Goal: Task Accomplishment & Management: Manage account settings

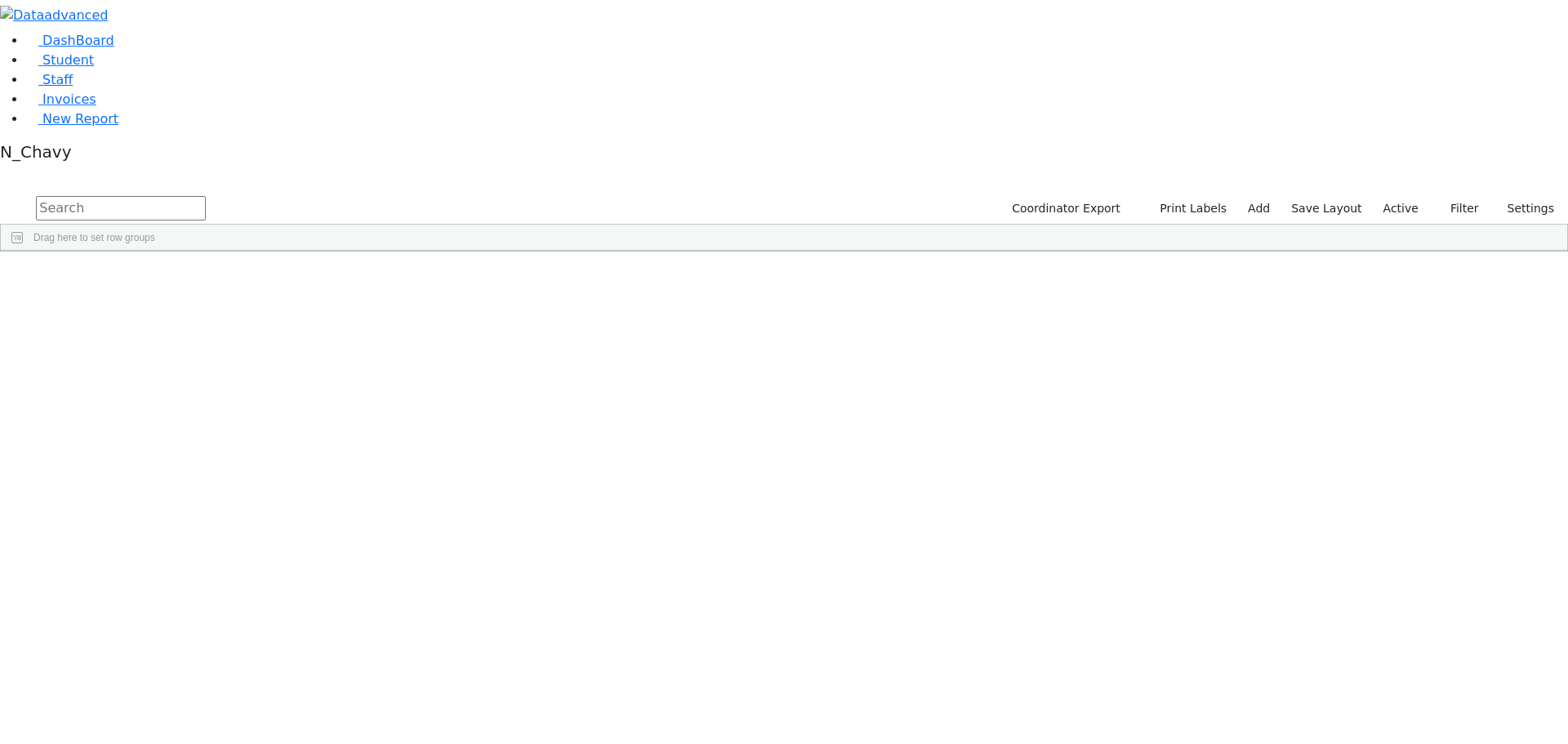
click at [205, 196] on input "text" at bounding box center [121, 208] width 170 height 25
click at [1414, 196] on label "Active" at bounding box center [1401, 209] width 50 height 26
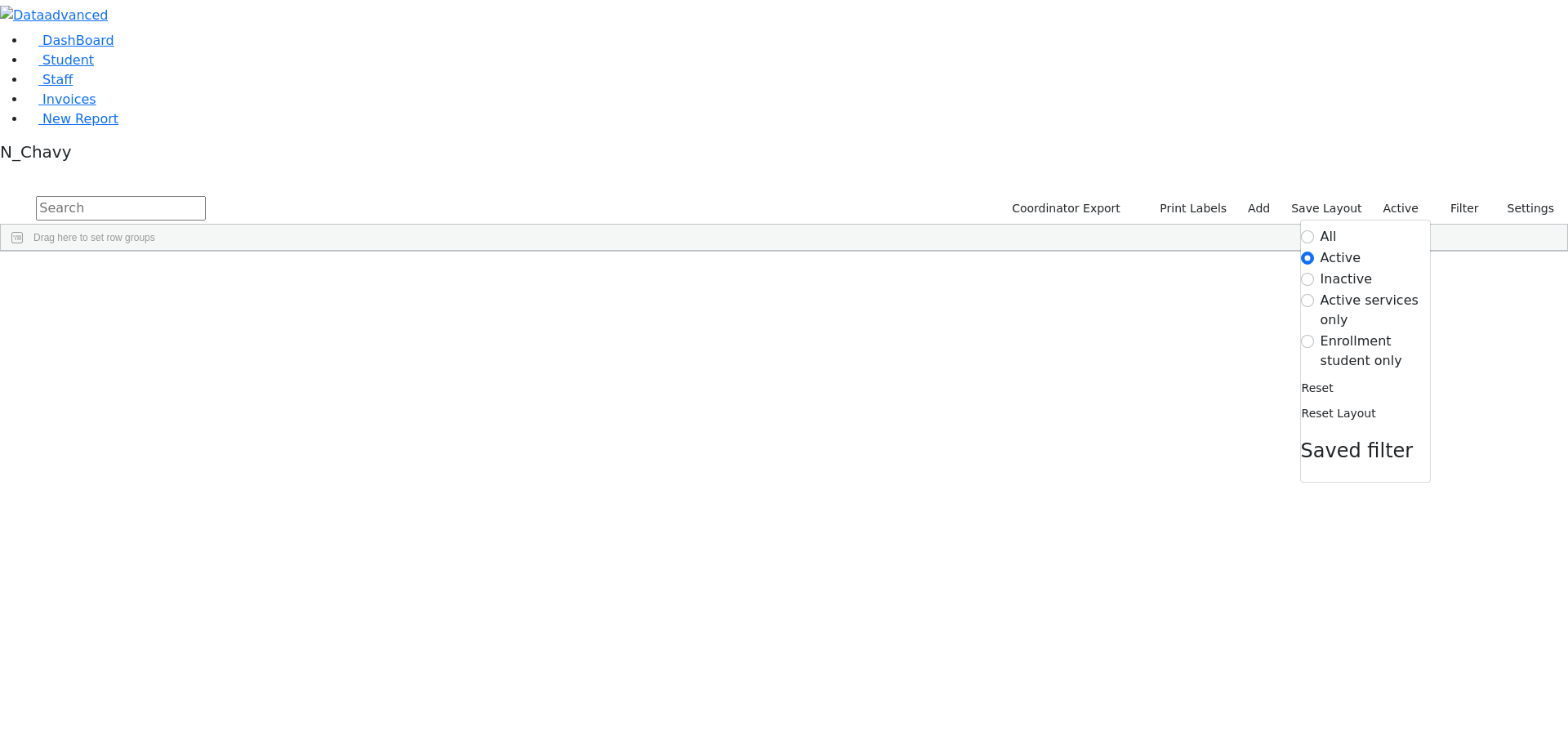
click at [1385, 331] on label "Enrollment student only" at bounding box center [1375, 351] width 110 height 39
click at [1314, 335] on input "Enrollment student only" at bounding box center [1308, 341] width 13 height 13
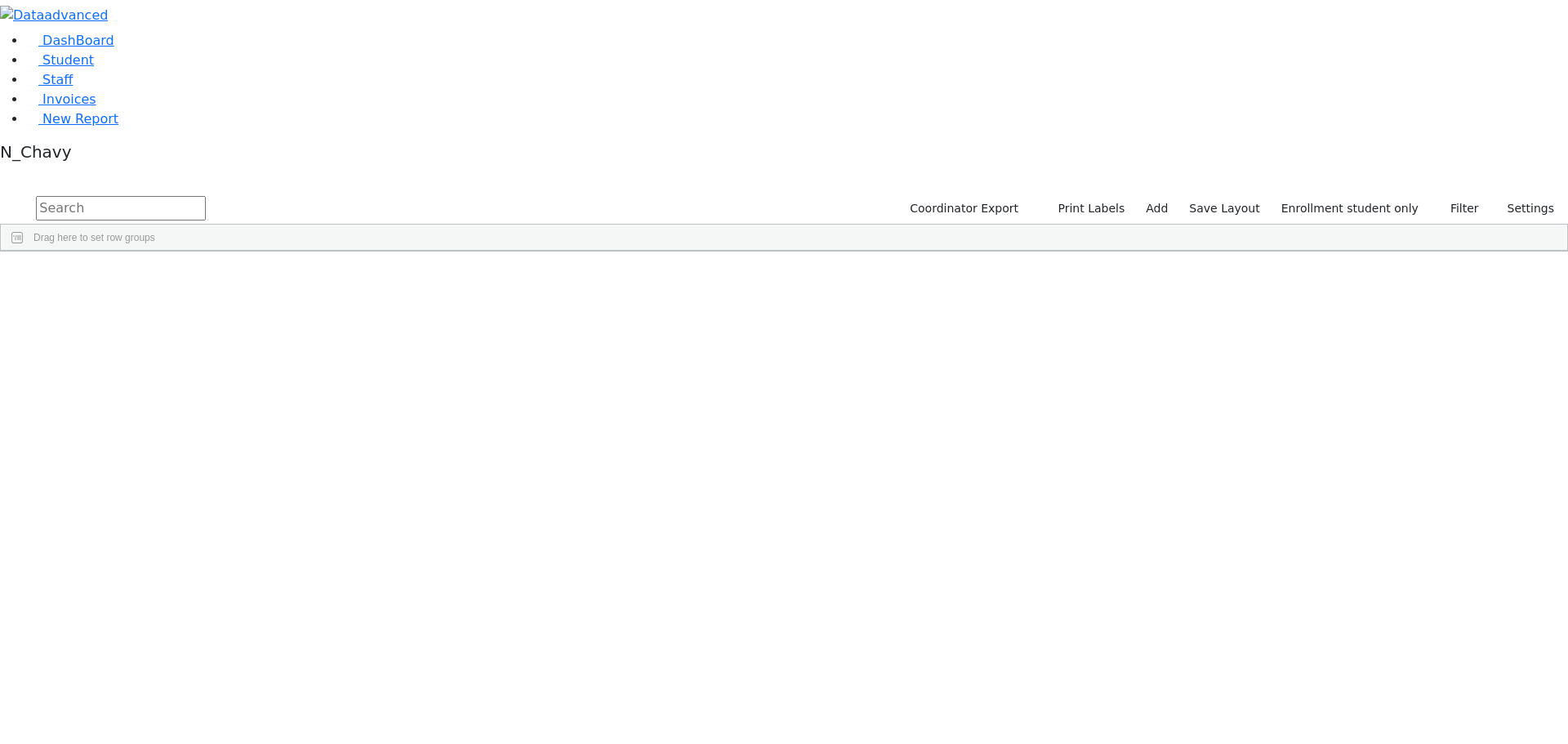
click at [167, 689] on div "[PERSON_NAME]" at bounding box center [125, 700] width 84 height 23
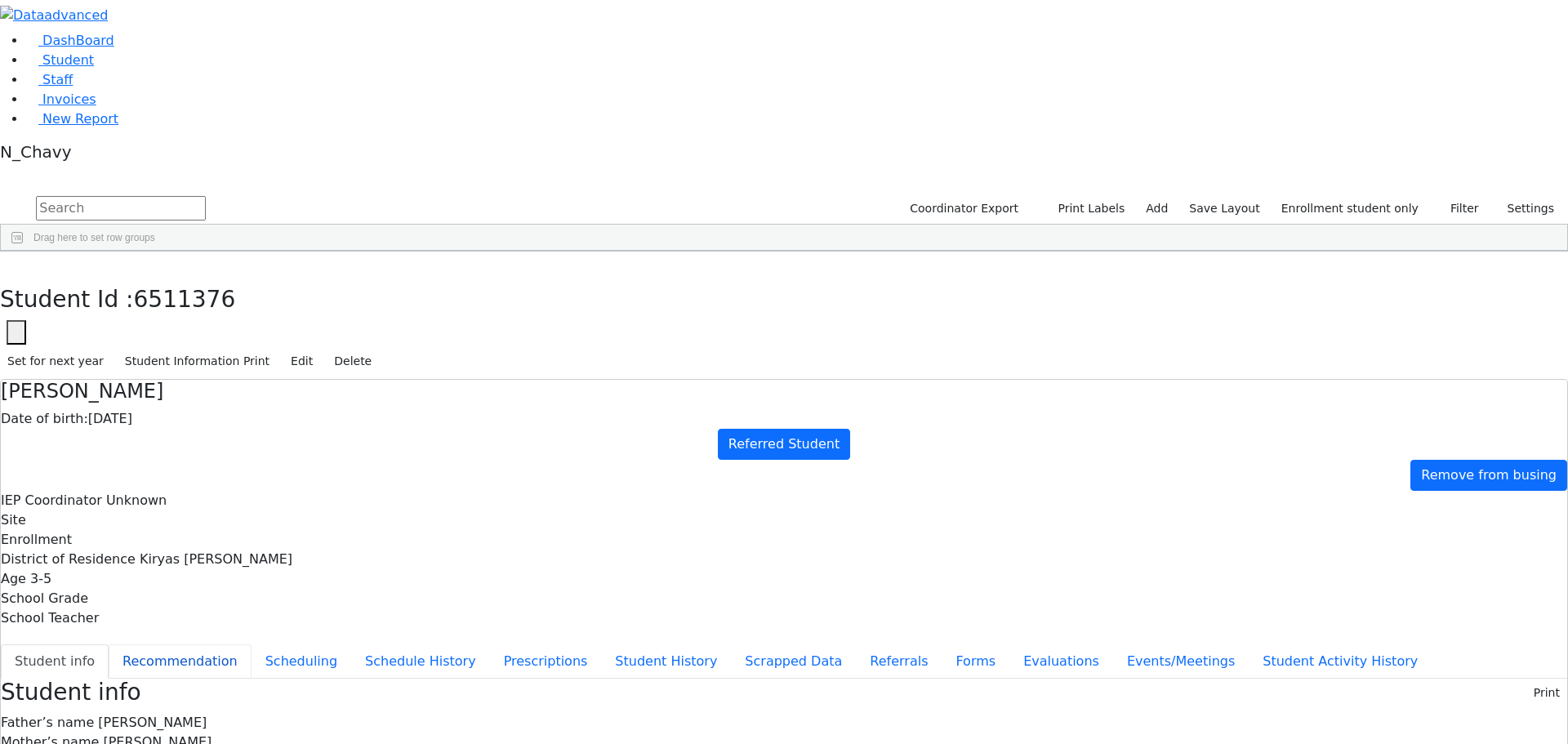
click at [252, 644] on button "Recommendation" at bounding box center [180, 662] width 143 height 35
checkbox input "true"
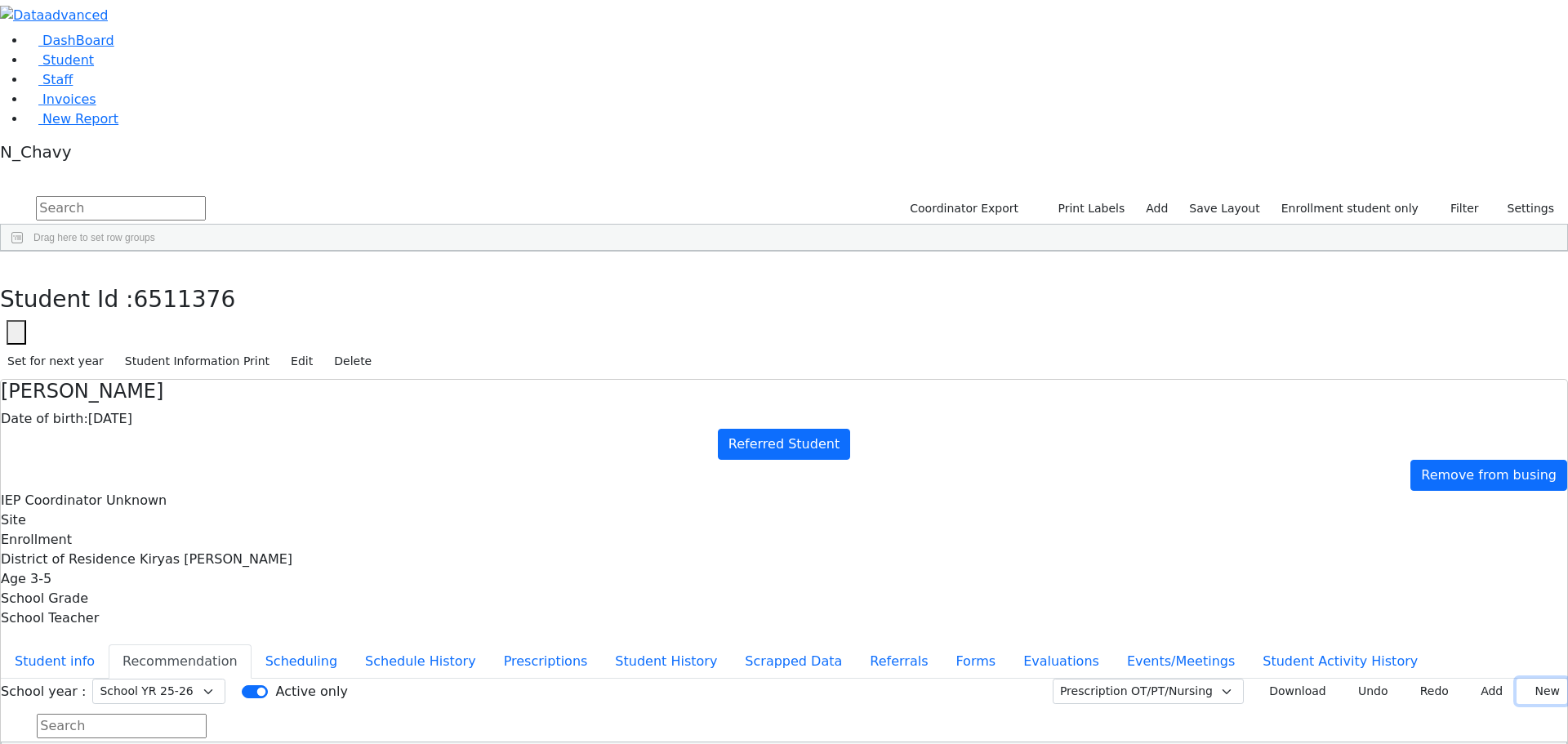
click at [1524, 689] on icon at bounding box center [1528, 692] width 7 height 6
type input "2025-09-30"
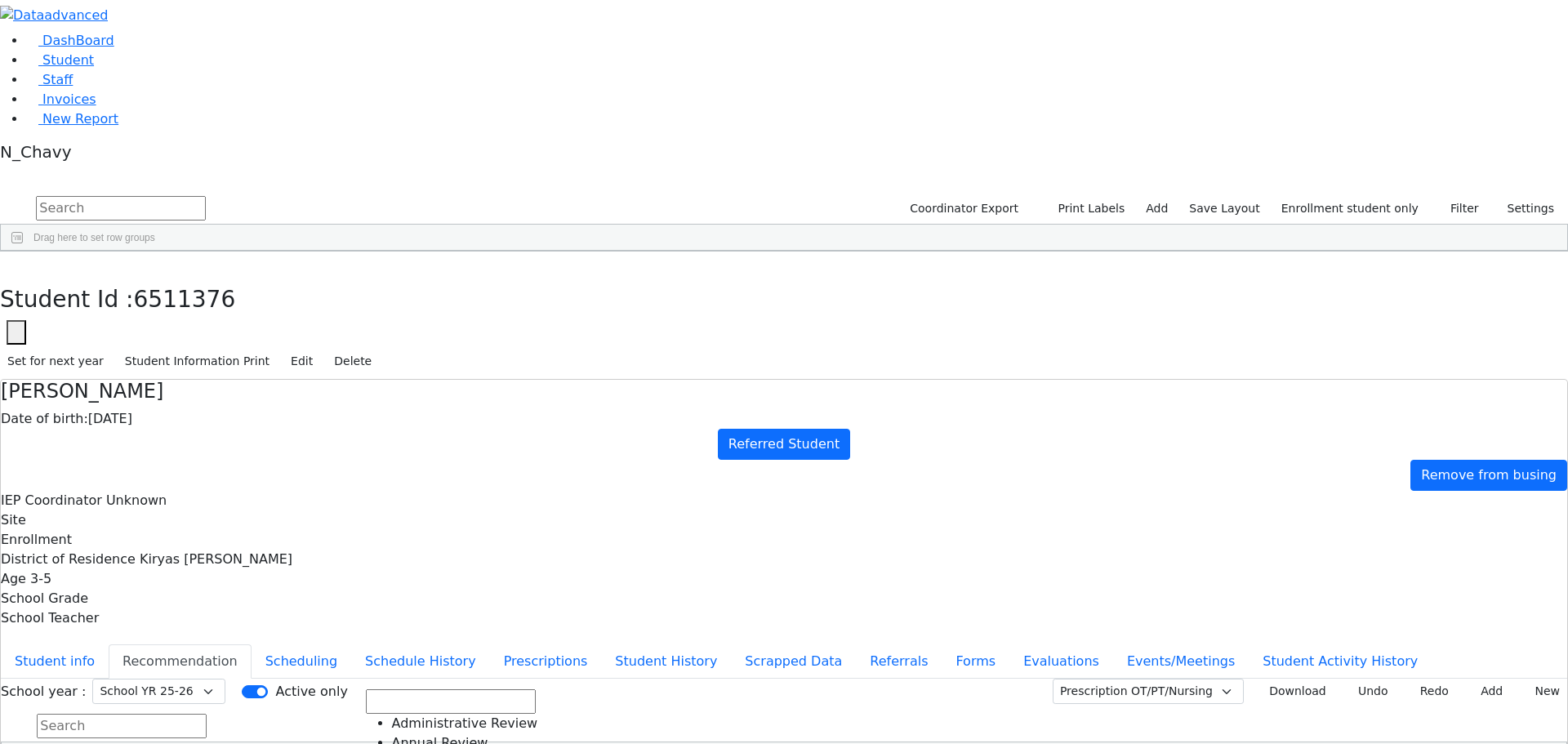
drag, startPoint x: 773, startPoint y: 445, endPoint x: 813, endPoint y: 408, distance: 54.5
drag, startPoint x: 1052, startPoint y: 462, endPoint x: 1102, endPoint y: 402, distance: 78.1
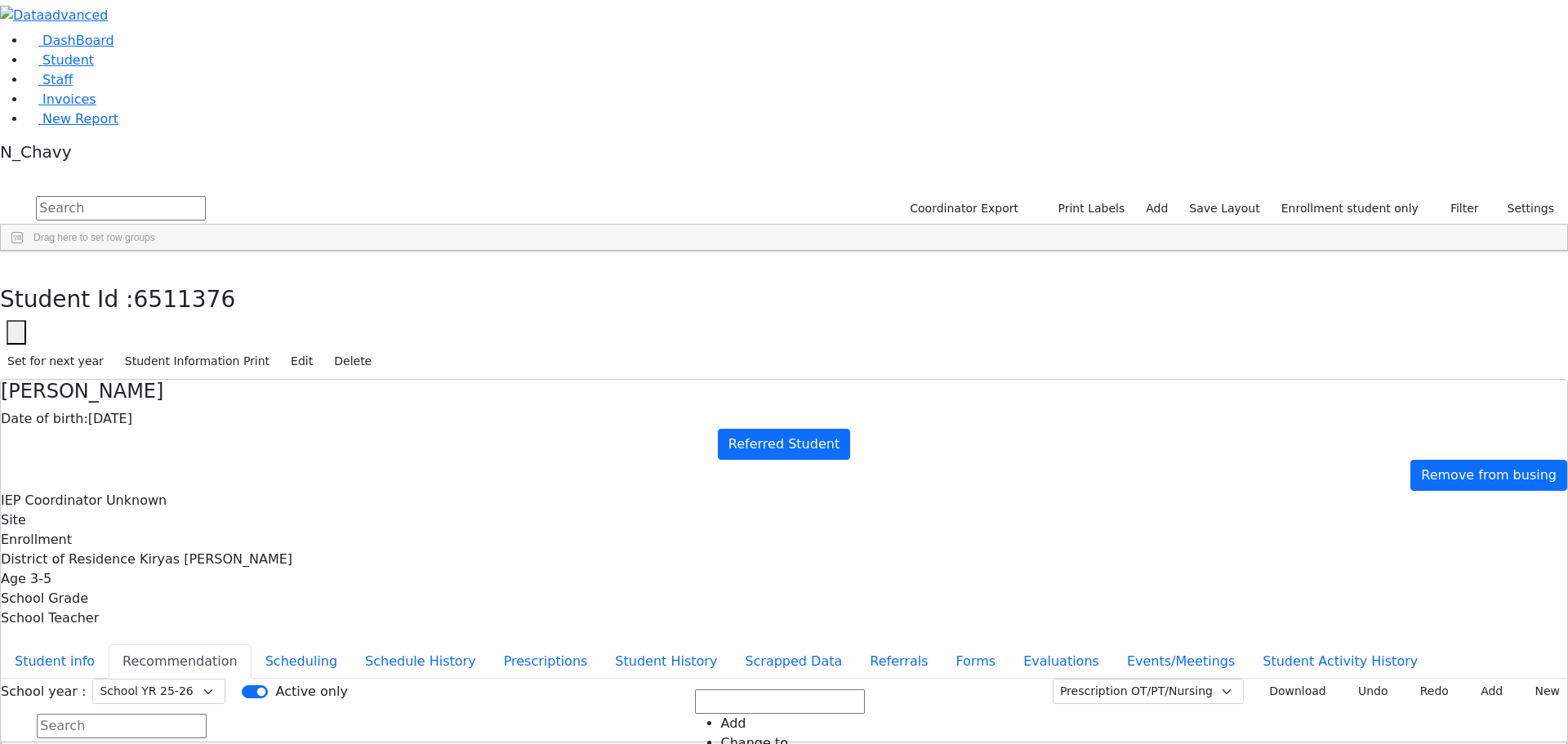
click at [1091, 678] on div "School year : Select School YR Summer YR 25 School YR 25-26 Summer YR 25 School…" at bounding box center [784, 723] width 1567 height 90
drag, startPoint x: 1086, startPoint y: 480, endPoint x: 1127, endPoint y: 382, distance: 106.2
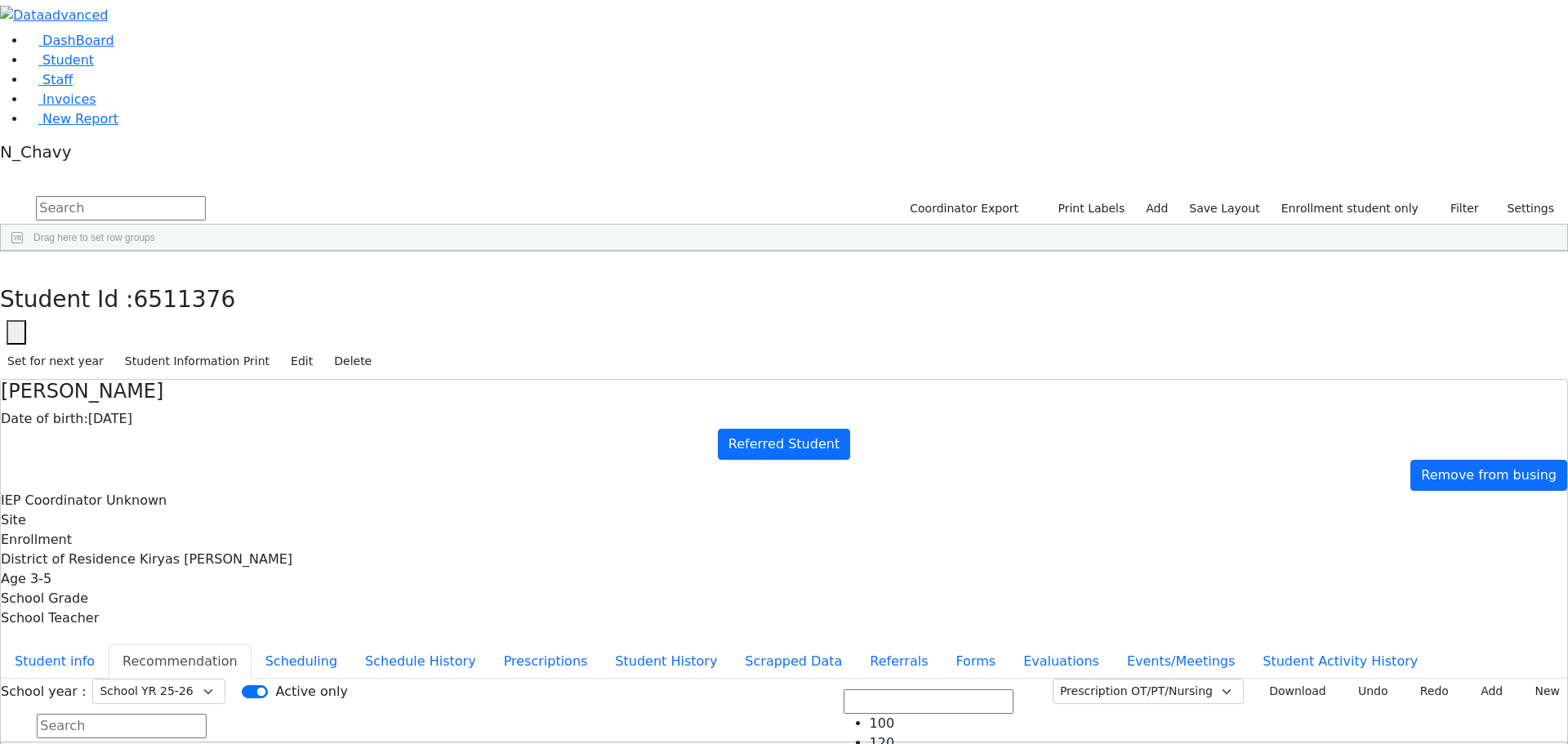
scroll to position [81, 0]
type input "2025-10-17"
click at [1478, 678] on button "Add" at bounding box center [1487, 691] width 47 height 26
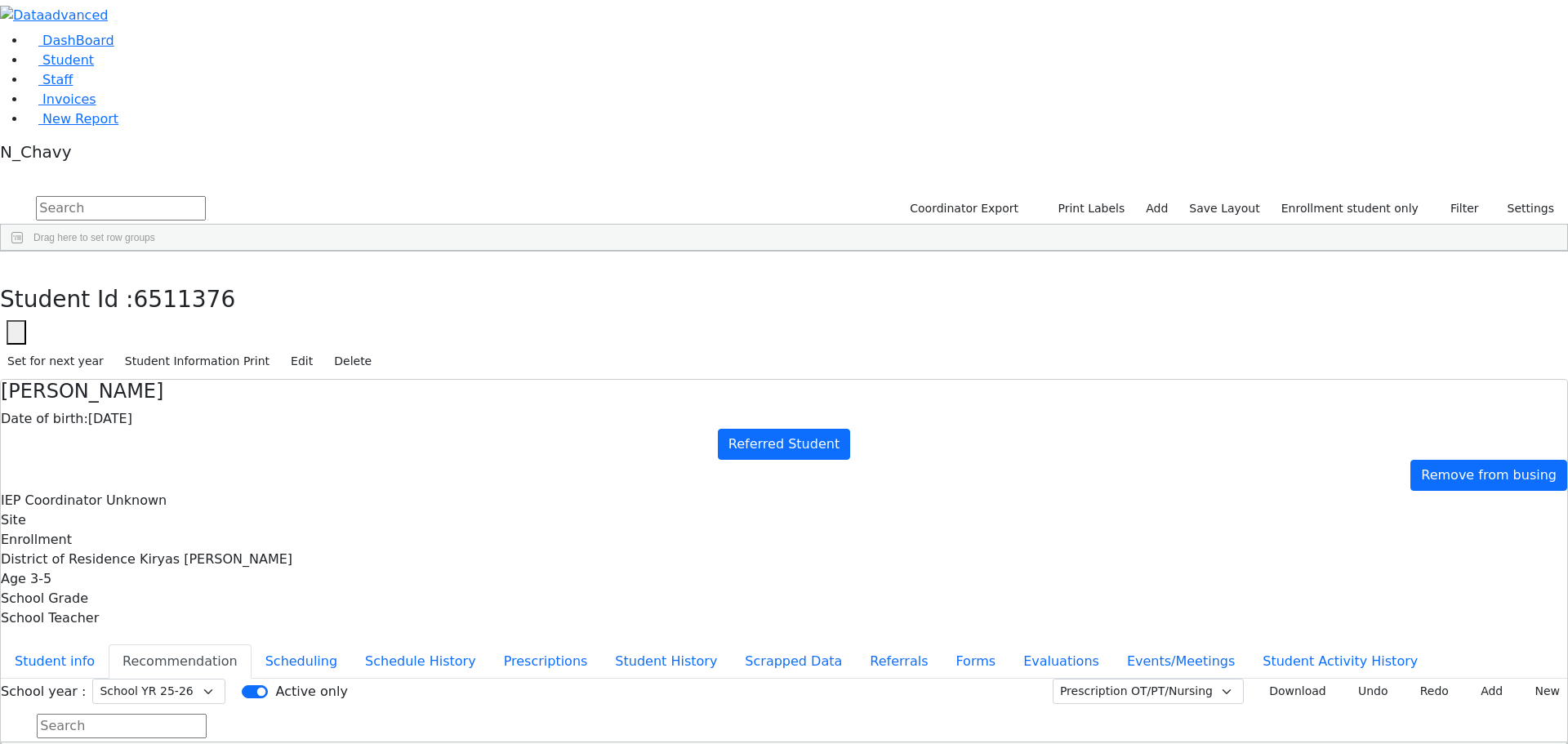
click at [1466, 678] on button "Add" at bounding box center [1487, 691] width 47 height 26
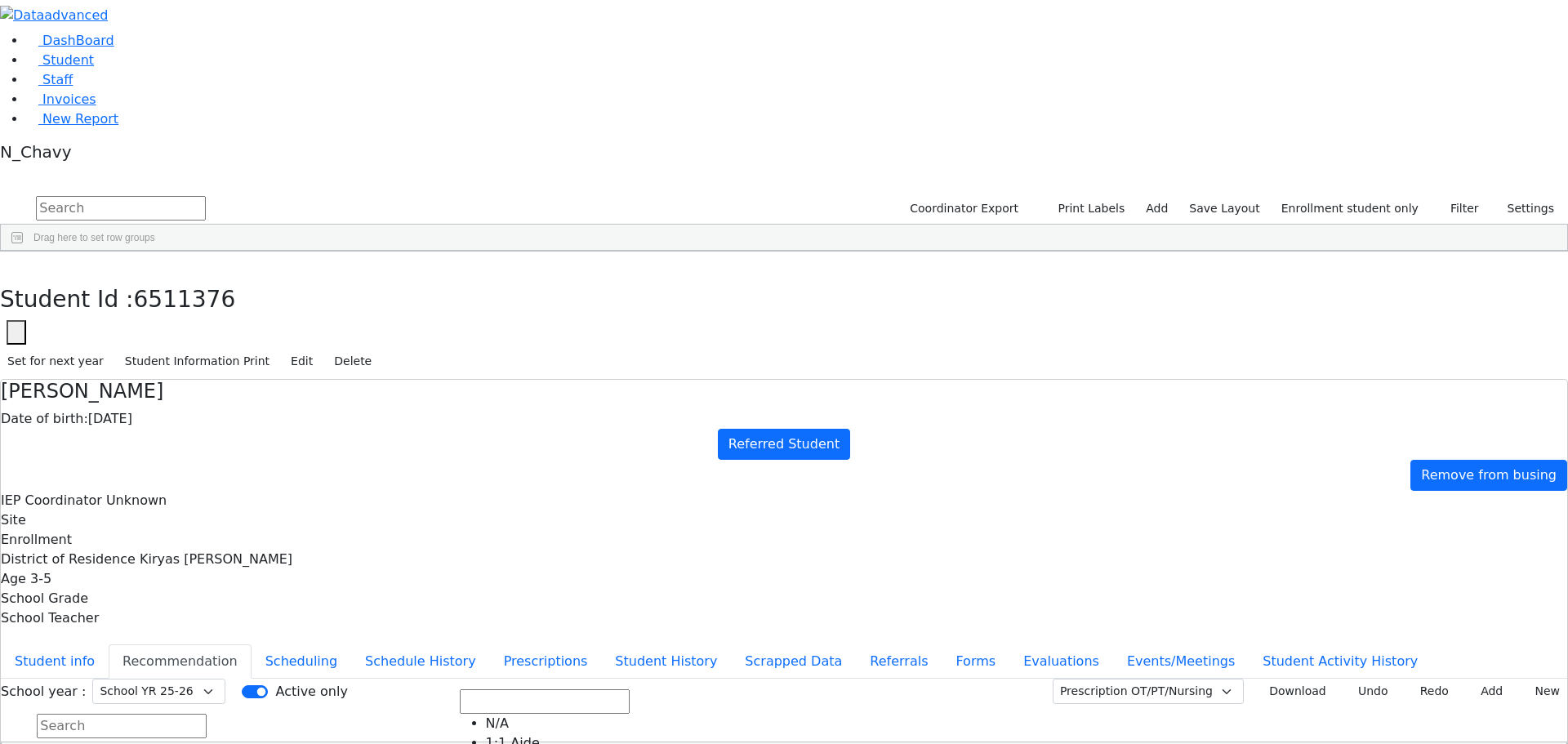
drag, startPoint x: 891, startPoint y: 483, endPoint x: 1028, endPoint y: 415, distance: 152.9
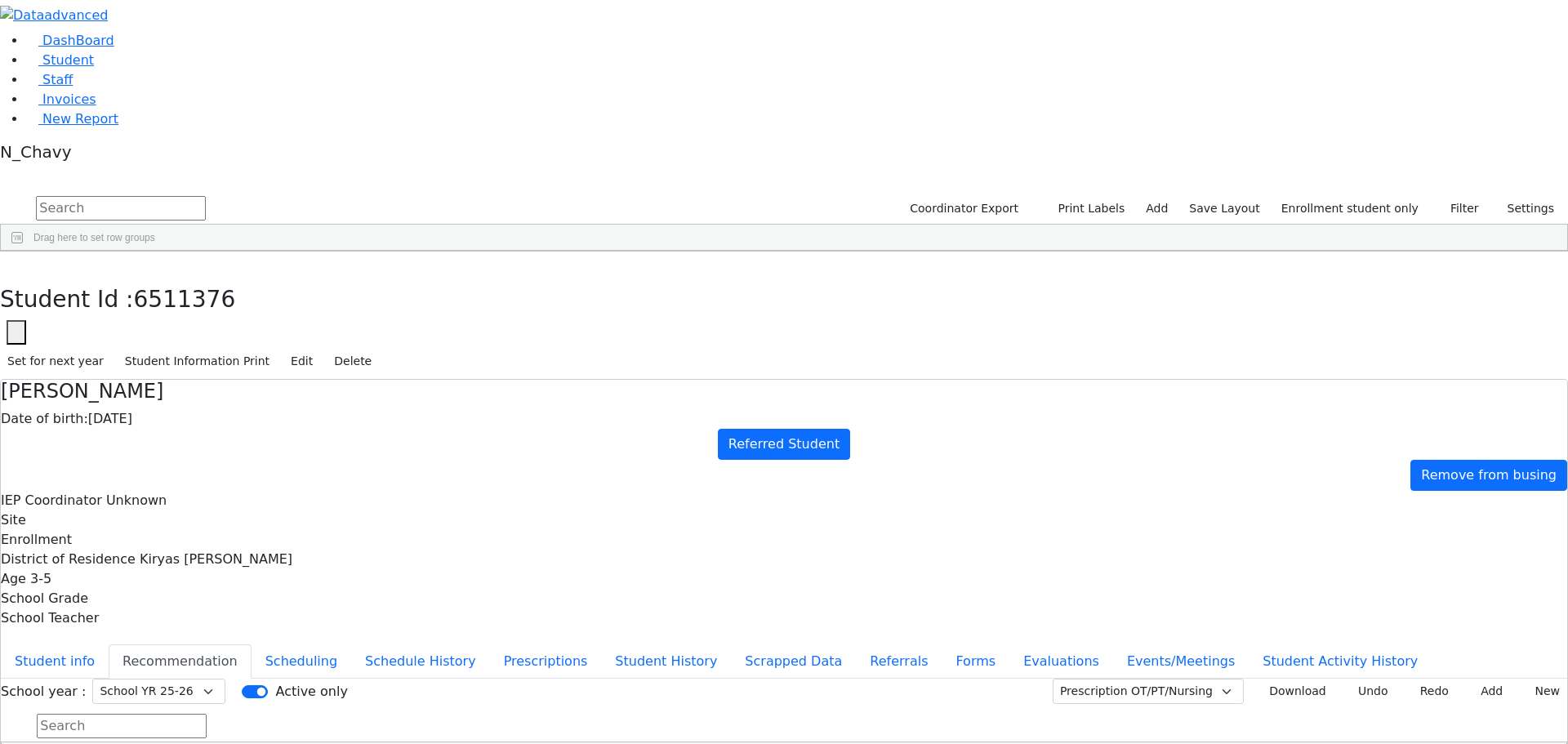
type input "2025-10-17"
click at [1468, 678] on button "Add" at bounding box center [1487, 691] width 47 height 26
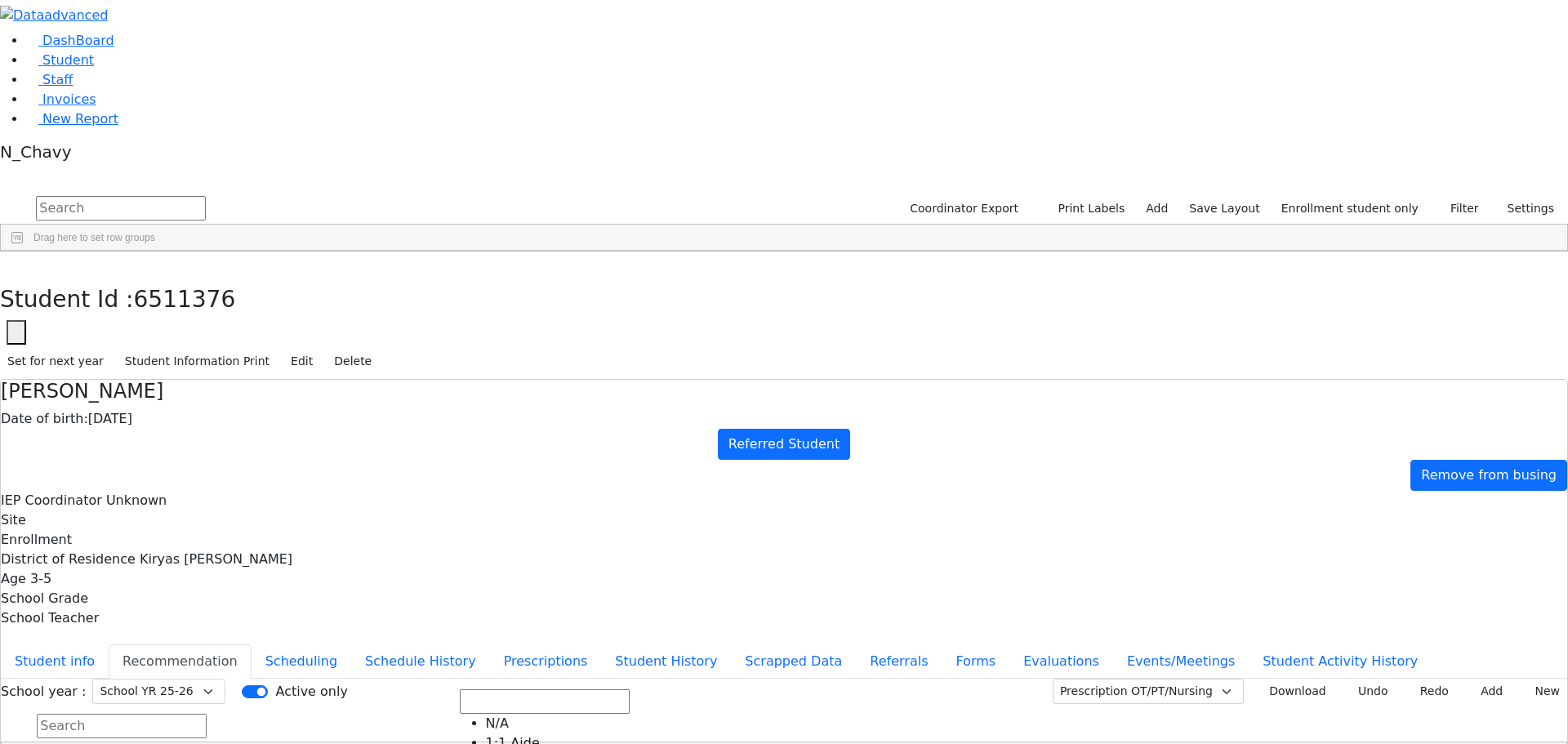
scroll to position [245, 0]
type input "2025-10-17"
click at [1463, 678] on button "Add" at bounding box center [1487, 691] width 47 height 26
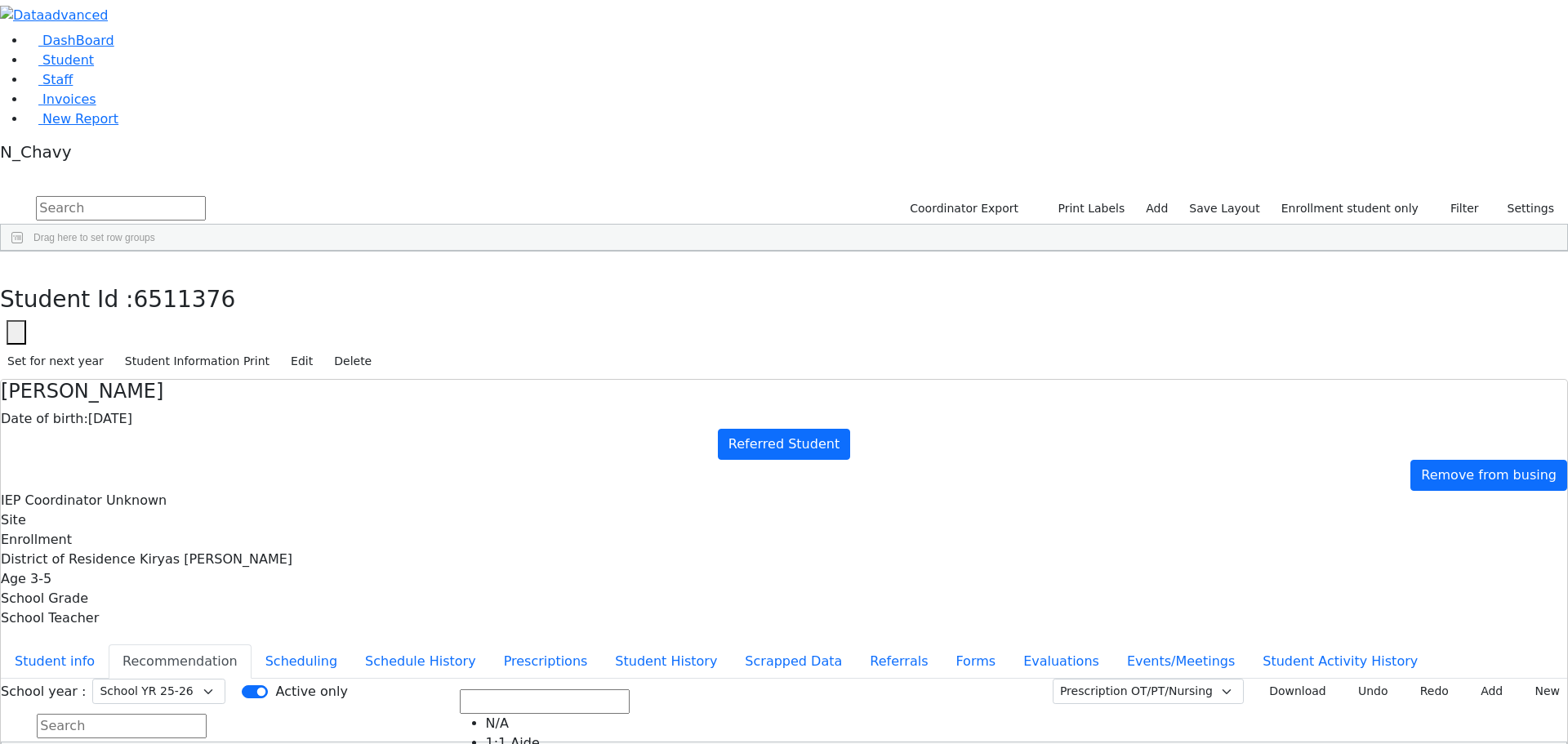
scroll to position [327, 0]
type input "2025-10-17"
click at [109, 644] on button "Student info" at bounding box center [55, 662] width 108 height 35
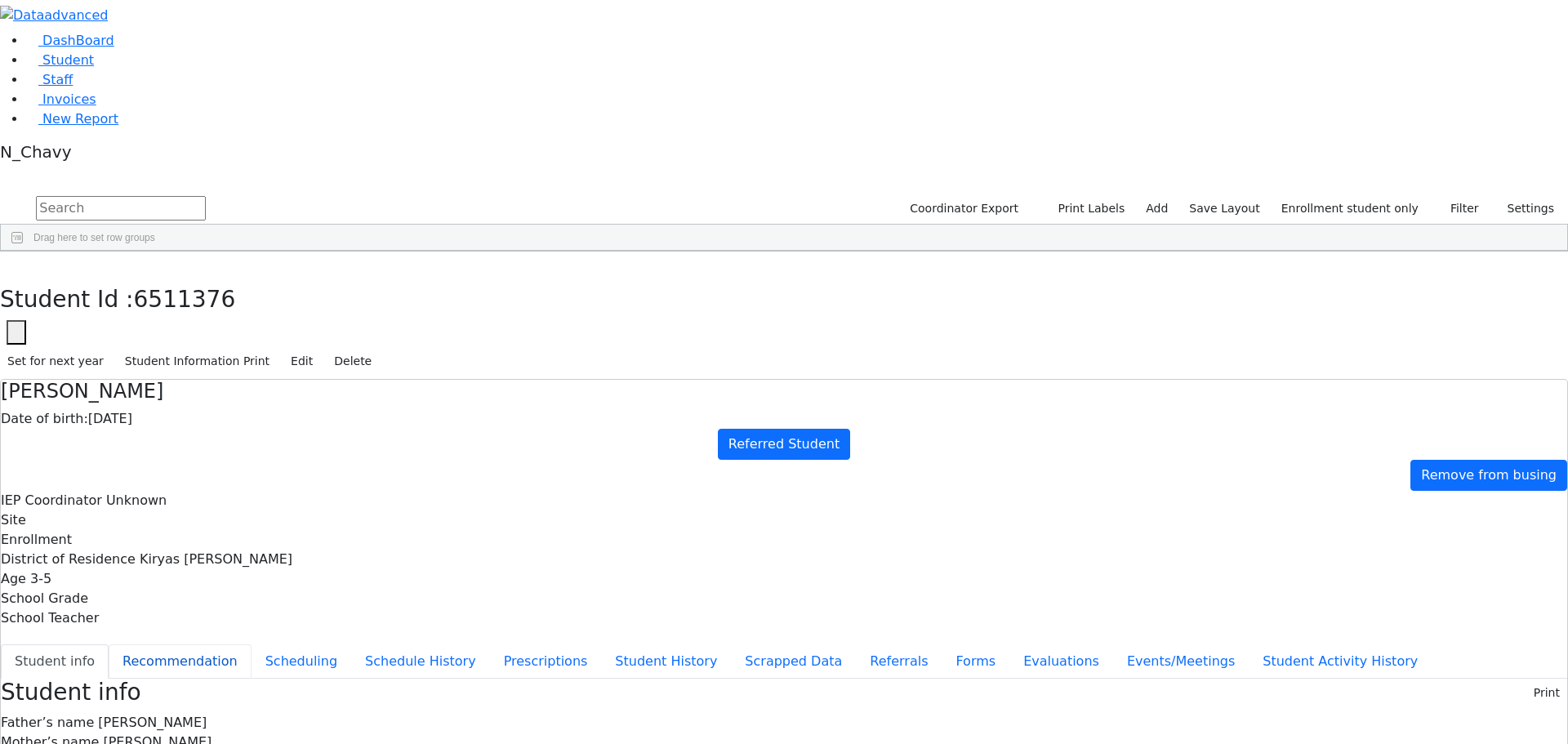
click at [252, 644] on button "Recommendation" at bounding box center [180, 662] width 143 height 35
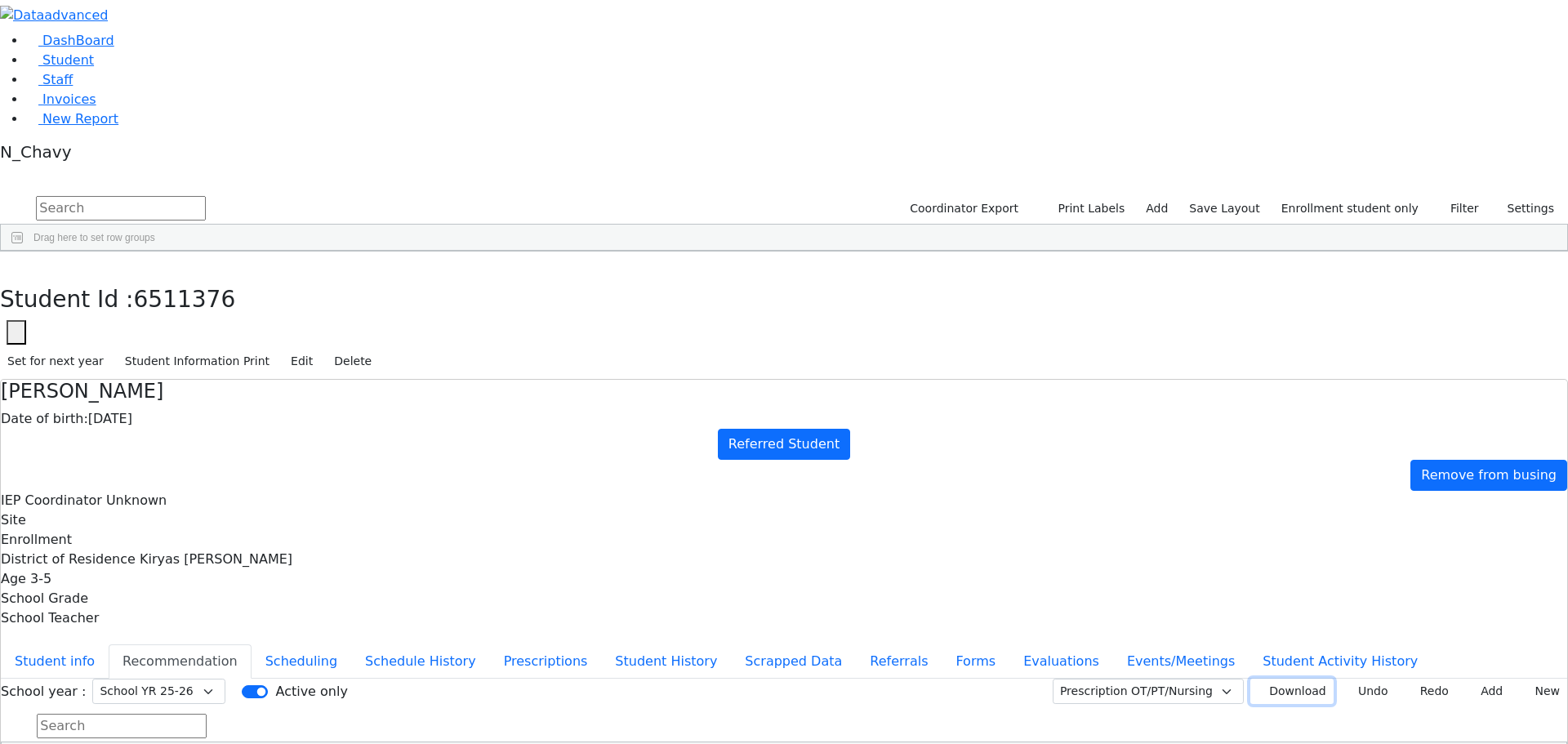
click at [1255, 678] on button "Download" at bounding box center [1291, 691] width 83 height 26
click at [1215, 678] on select "Prescription OT/PT/Nursing CPSE OT-PT Presscription Prescription2" at bounding box center [1148, 691] width 191 height 26
select select "CPSE OT-PT Presscription"
click at [1072, 678] on select "Prescription OT/PT/Nursing CPSE OT-PT Presscription Prescription2" at bounding box center [1148, 691] width 191 height 26
click at [1286, 678] on button "Download" at bounding box center [1291, 691] width 83 height 26
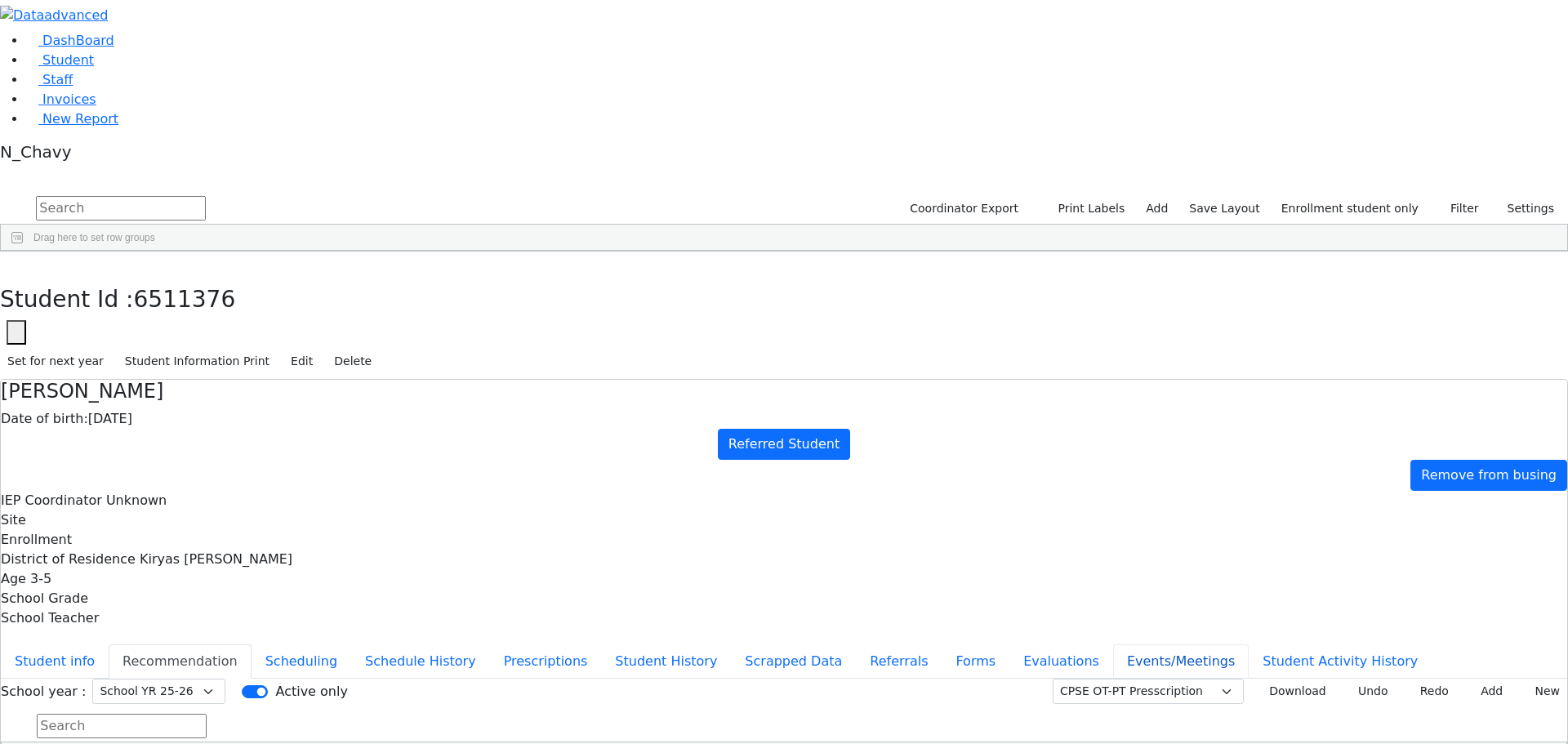
click at [1113, 644] on button "Events/Meetings" at bounding box center [1181, 662] width 135 height 35
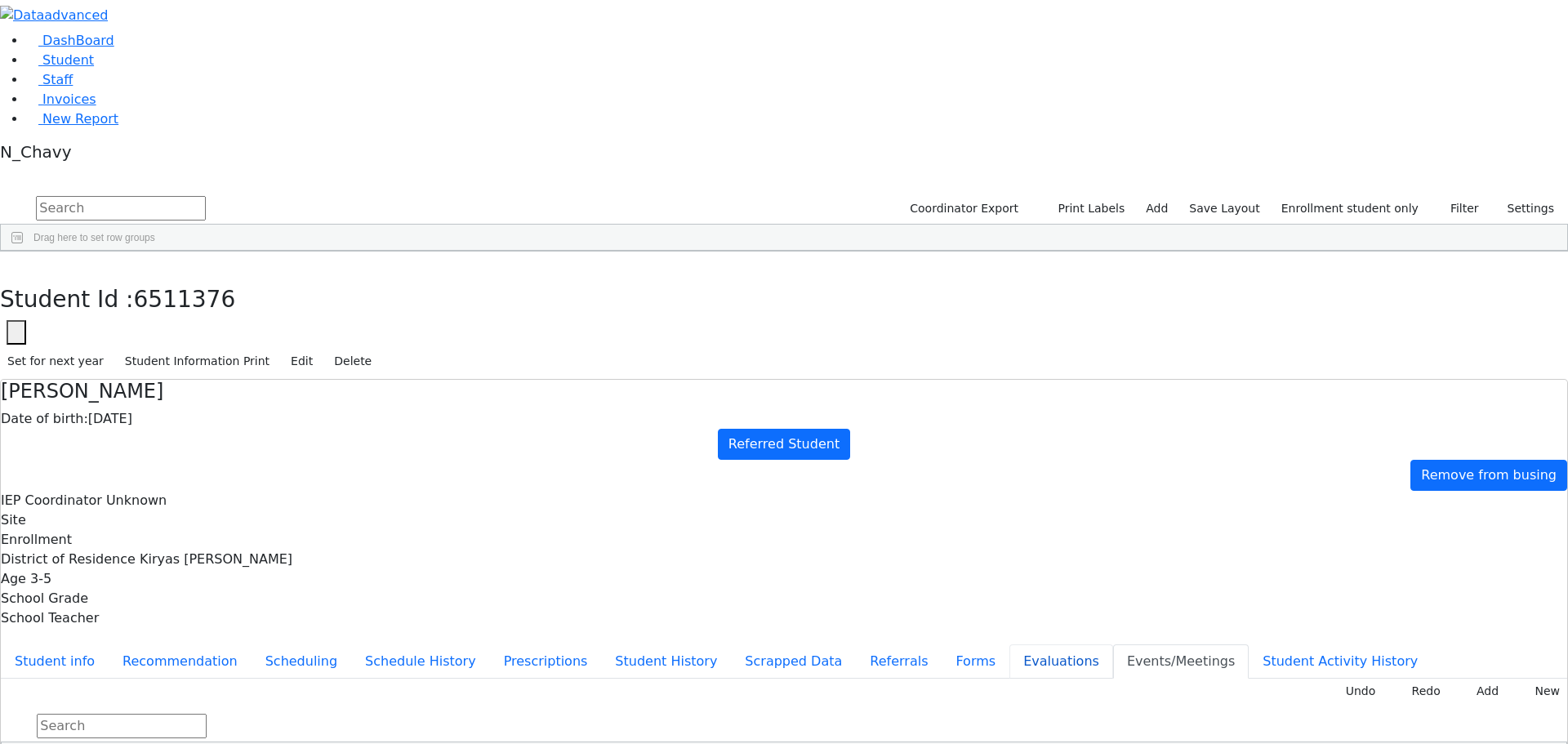
click at [1010, 644] on button "Evaluations" at bounding box center [1062, 662] width 104 height 35
click at [1113, 644] on button "Events/Meetings" at bounding box center [1181, 662] width 135 height 35
click at [1010, 644] on button "Evaluations" at bounding box center [1062, 662] width 104 height 35
drag, startPoint x: 379, startPoint y: 437, endPoint x: 384, endPoint y: 410, distance: 27.5
click at [942, 644] on button "Forms" at bounding box center [975, 662] width 68 height 35
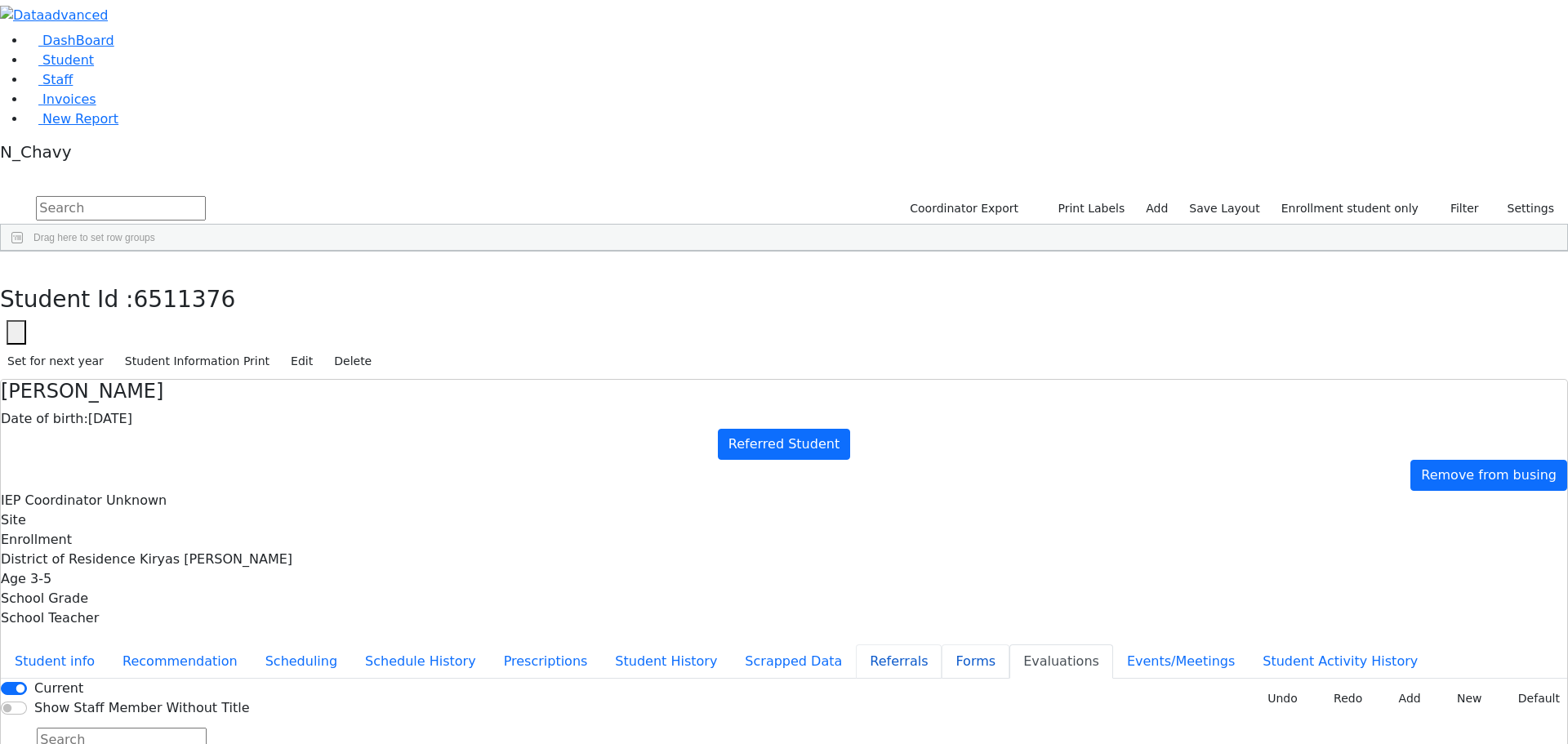
type input "Mr. Mordechai Gruber"
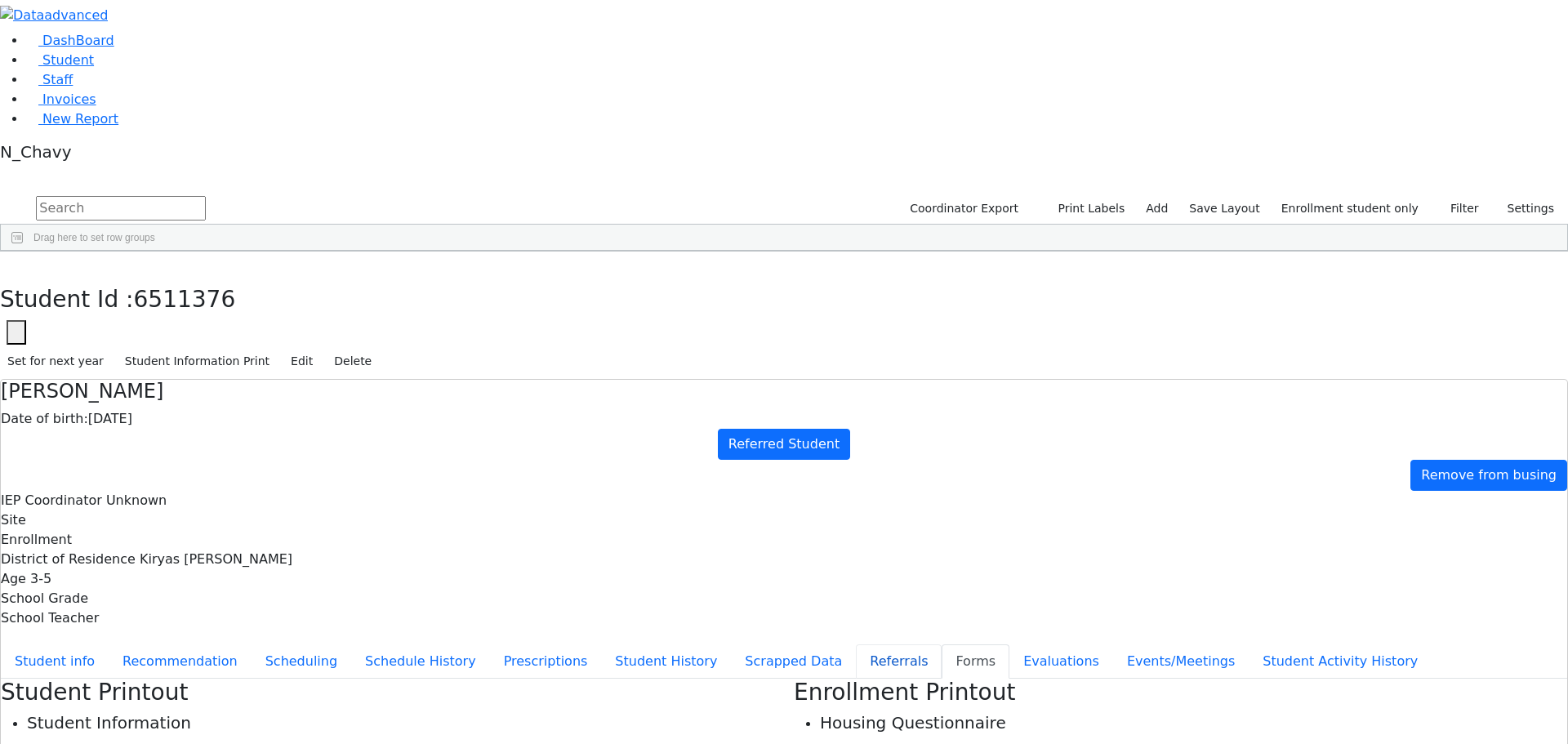
click at [856, 644] on button "Referrals" at bounding box center [899, 662] width 86 height 35
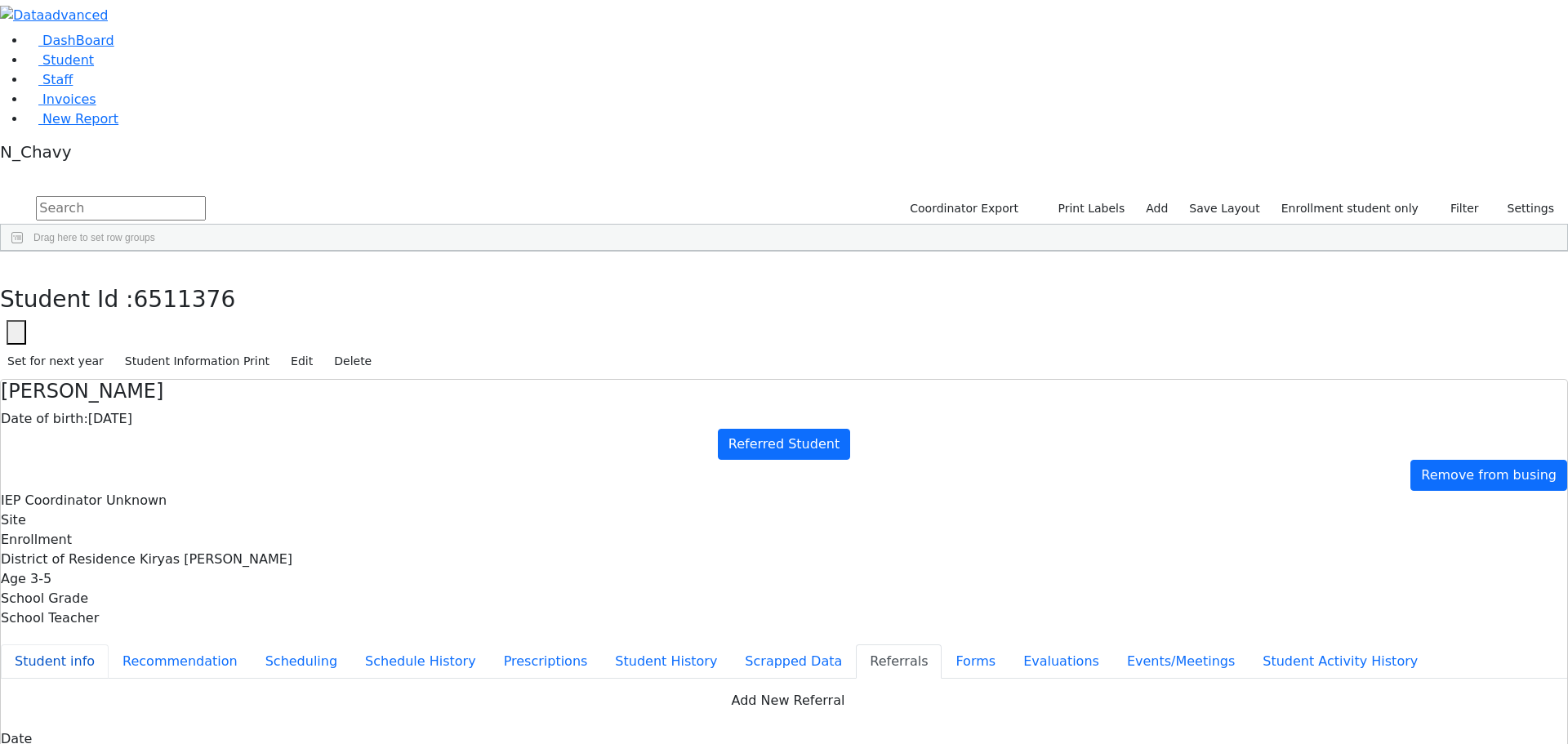
click at [109, 644] on button "Student info" at bounding box center [55, 662] width 108 height 35
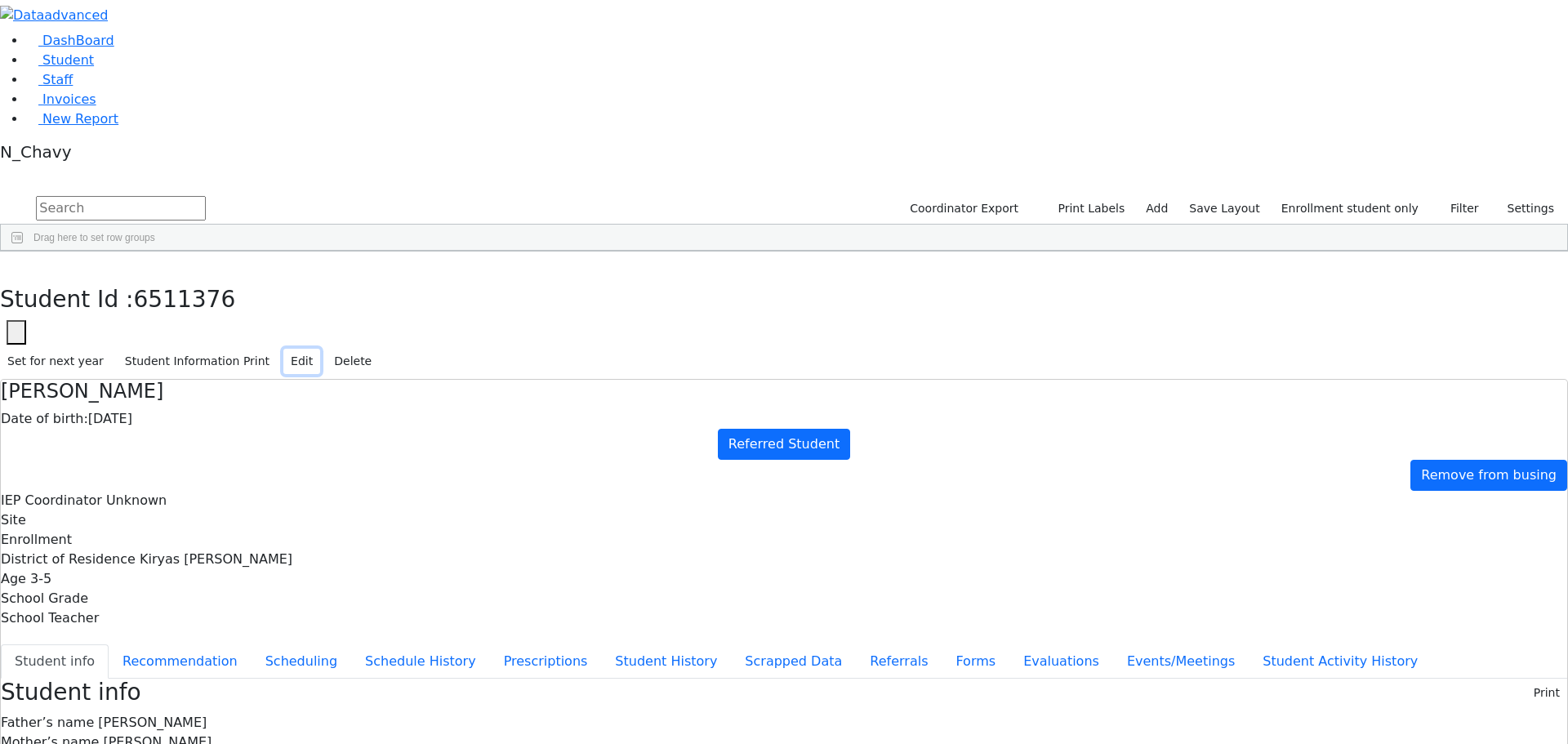
click at [321, 349] on button "Edit" at bounding box center [301, 362] width 37 height 26
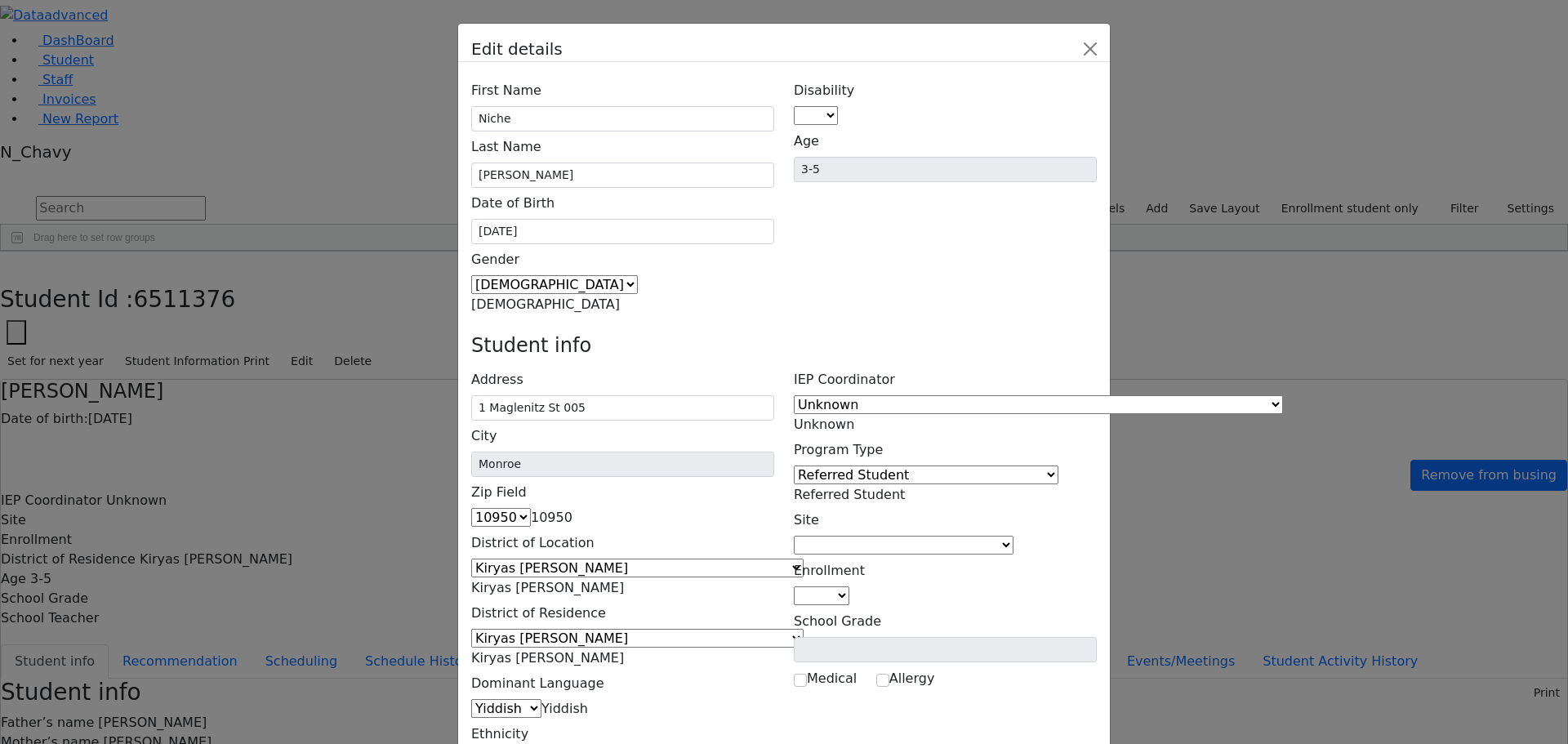
click at [838, 108] on span at bounding box center [838, 115] width 0 height 16
select select "14"
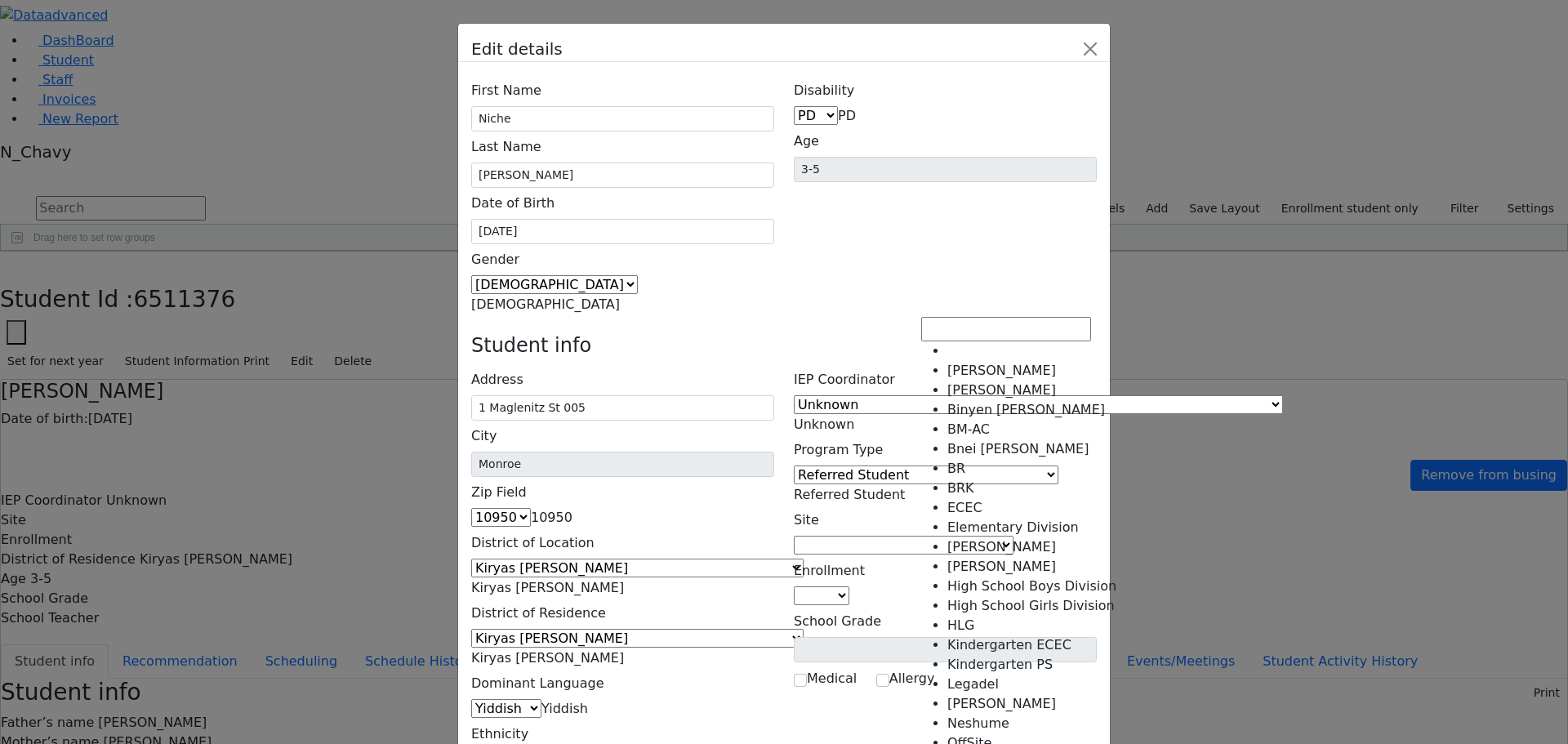
click at [1014, 538] on span at bounding box center [1014, 545] width 0 height 16
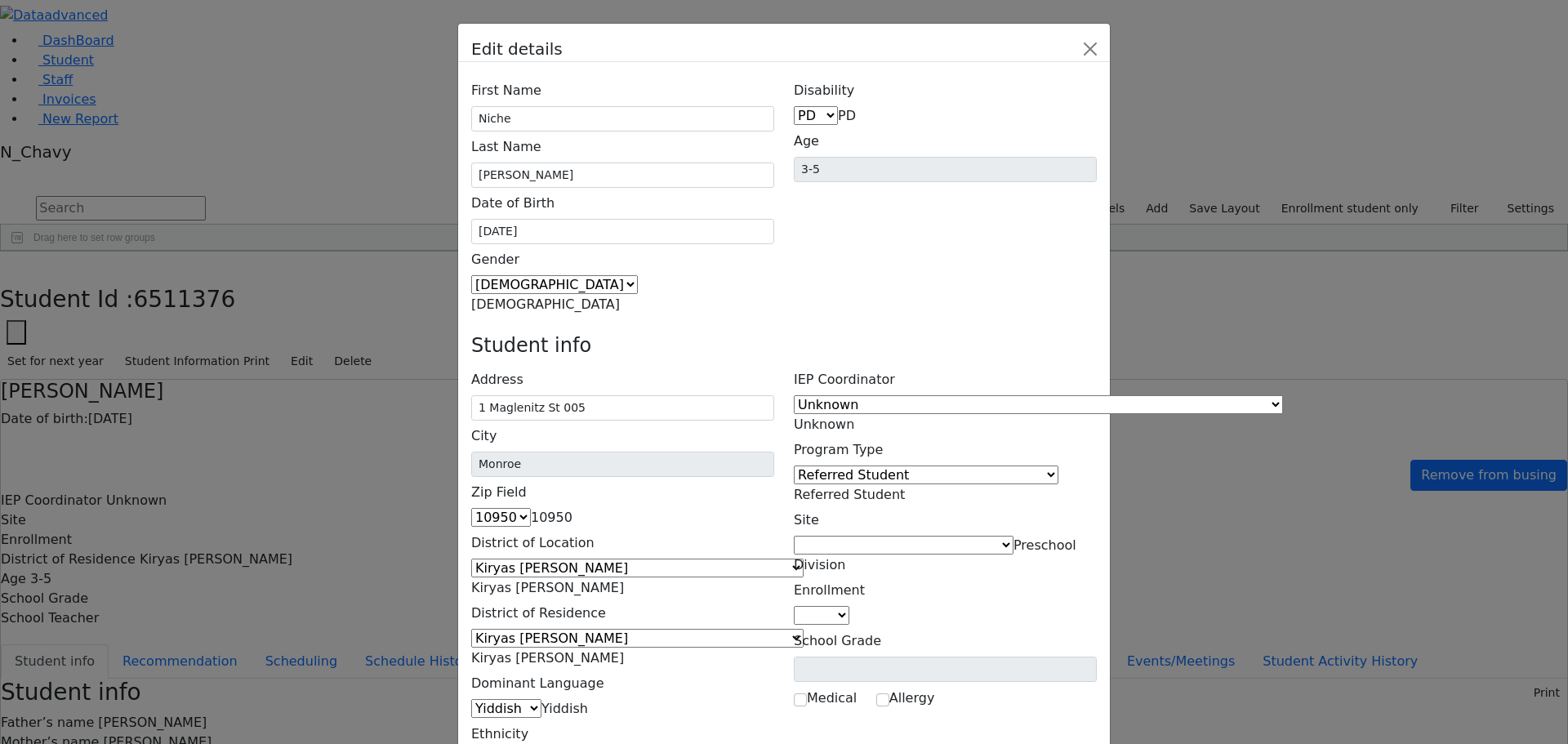
select select "9"
click at [849, 608] on span at bounding box center [849, 615] width 0 height 16
select select "7"
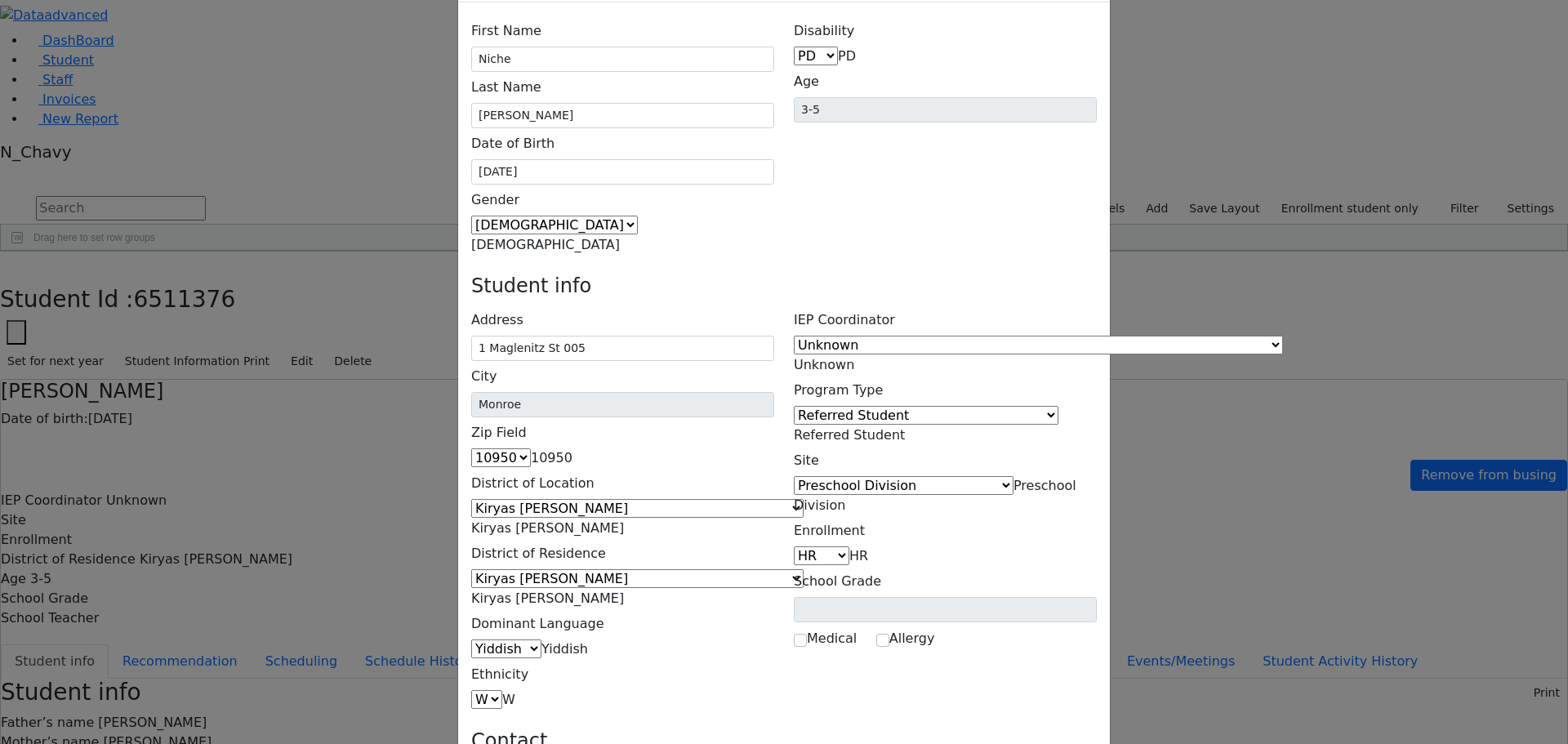
scroll to position [0, 0]
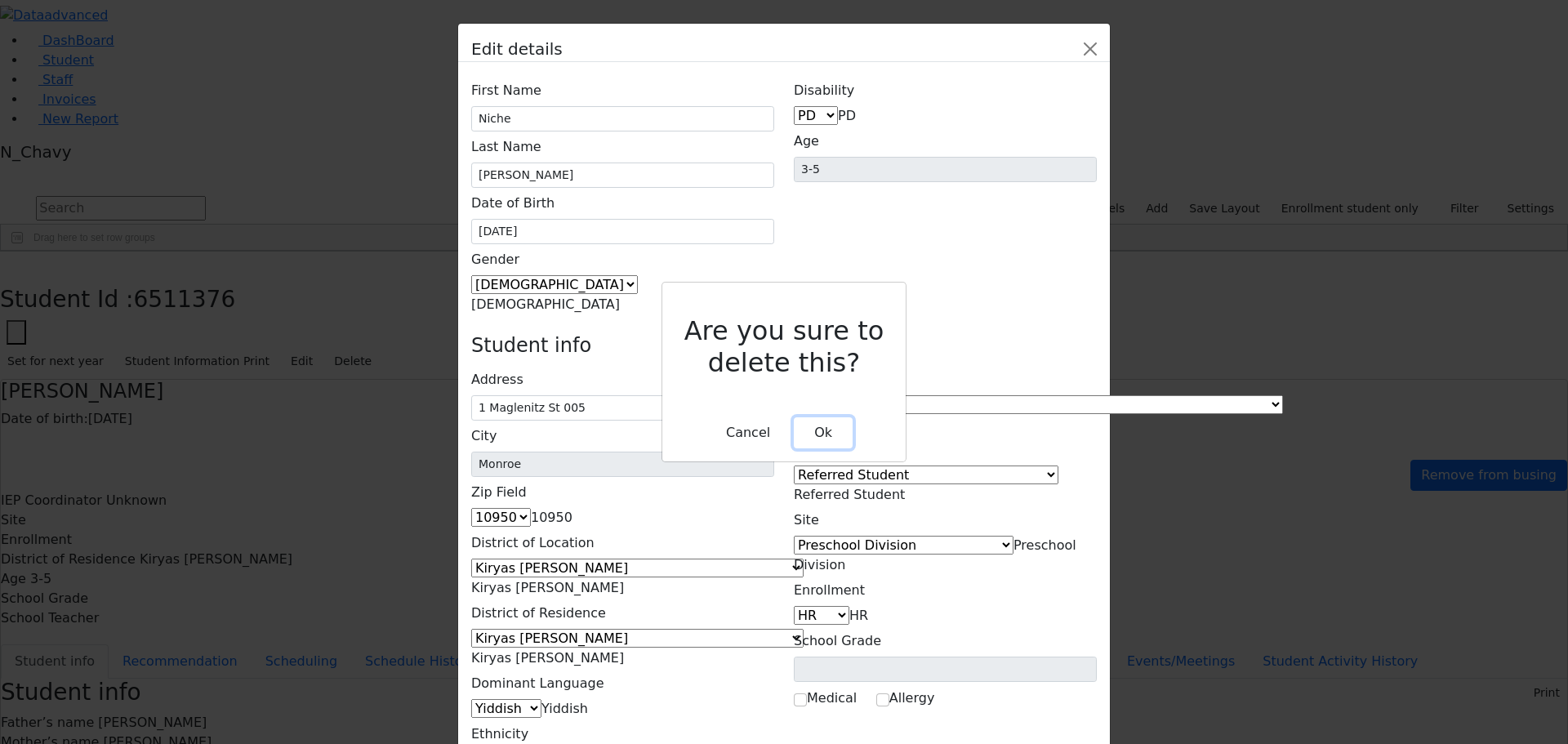
click at [801, 417] on button "Ok" at bounding box center [823, 433] width 58 height 31
type input "(845) 376-3049"
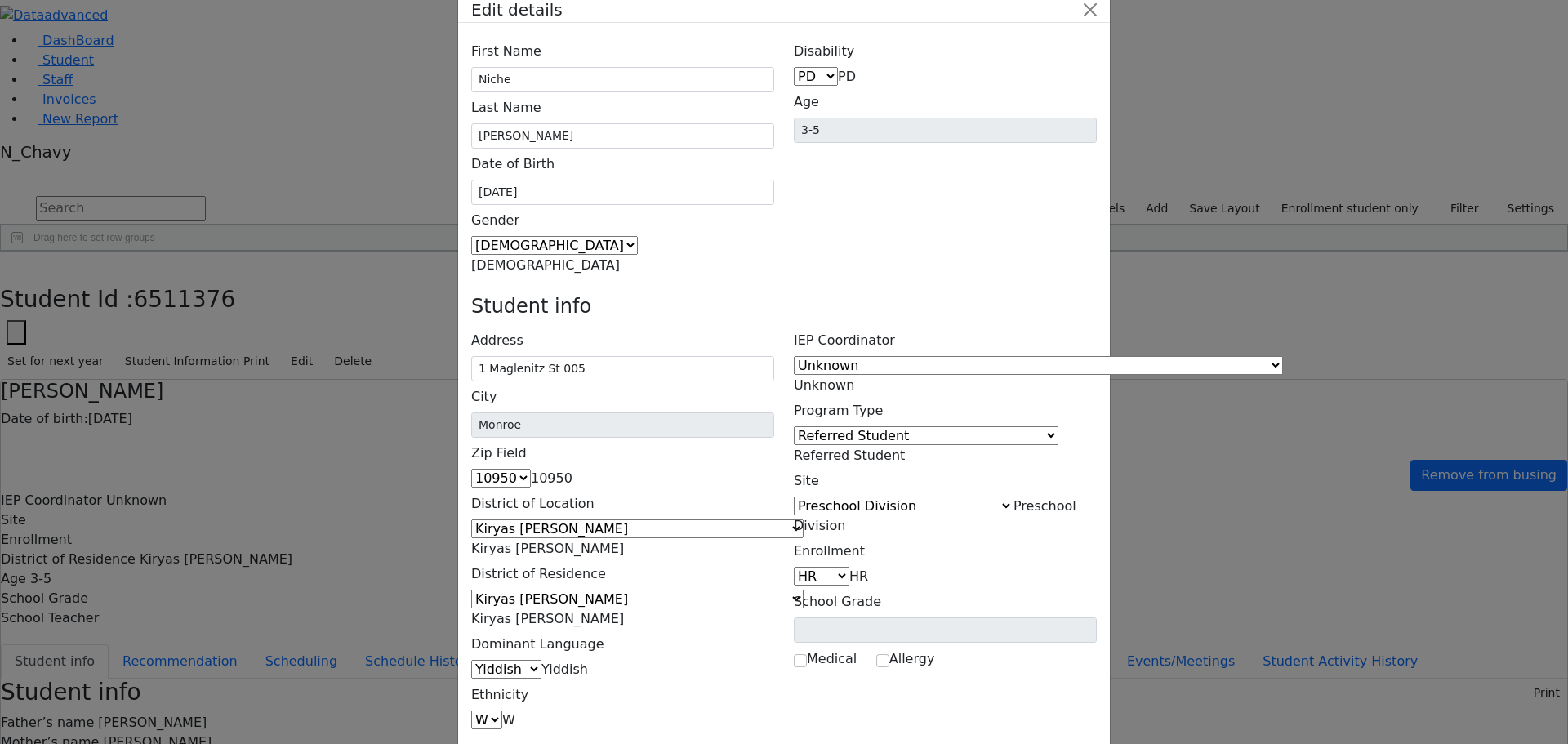
scroll to position [59, 0]
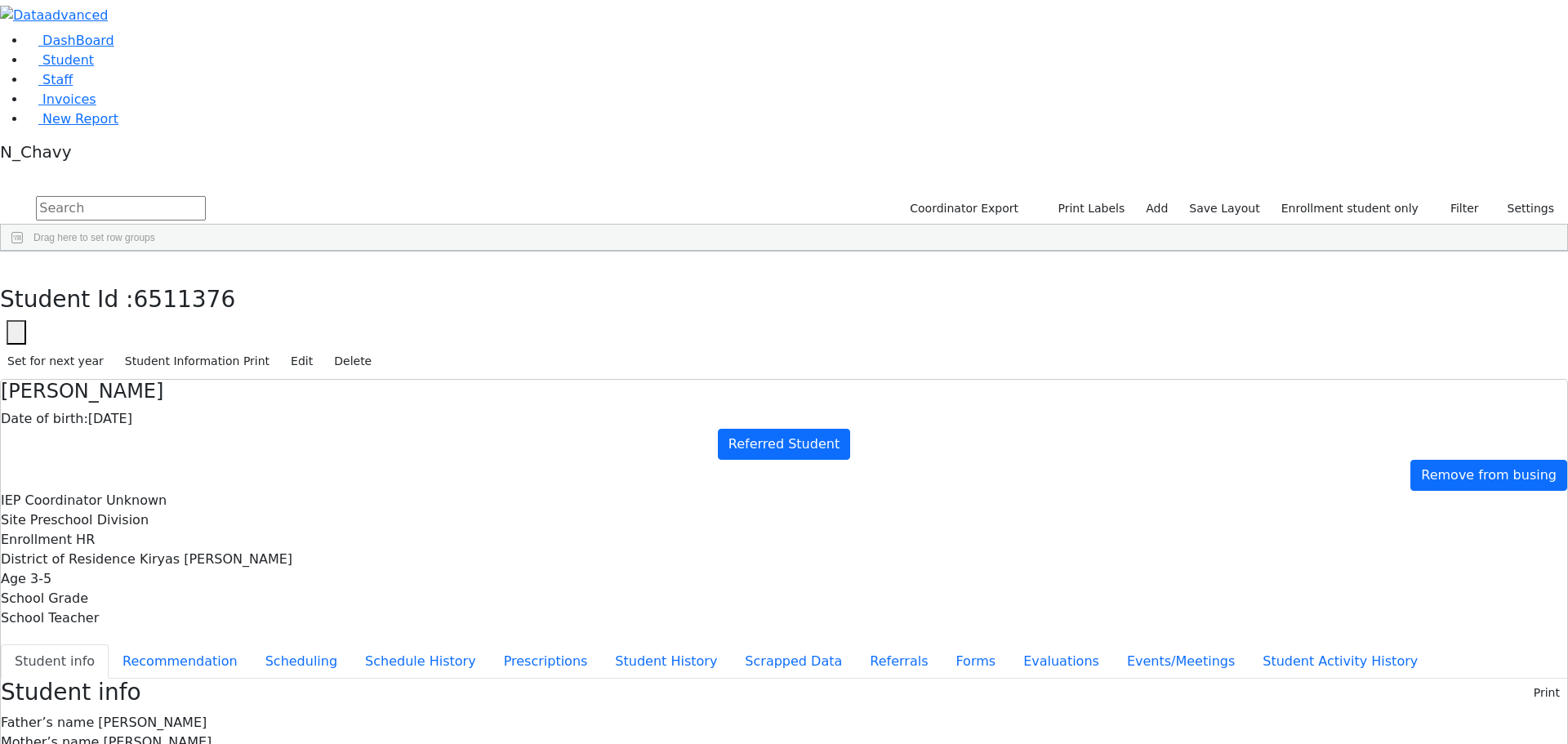
scroll to position [0, 0]
click at [16, 265] on icon "button" at bounding box center [12, 269] width 9 height 10
click at [94, 68] on link "Student" at bounding box center [60, 59] width 68 height 16
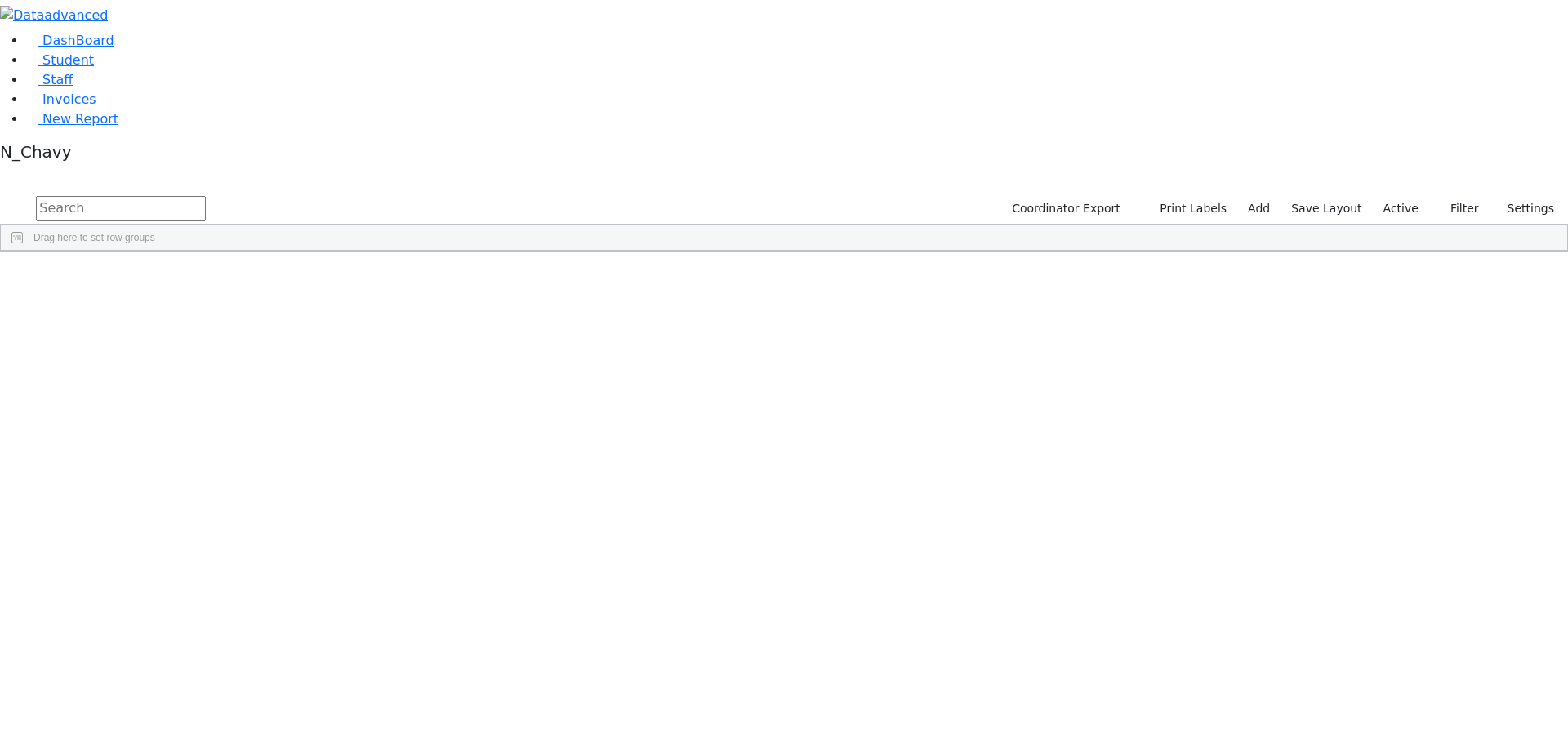
click at [1397, 196] on label "Active" at bounding box center [1401, 209] width 50 height 26
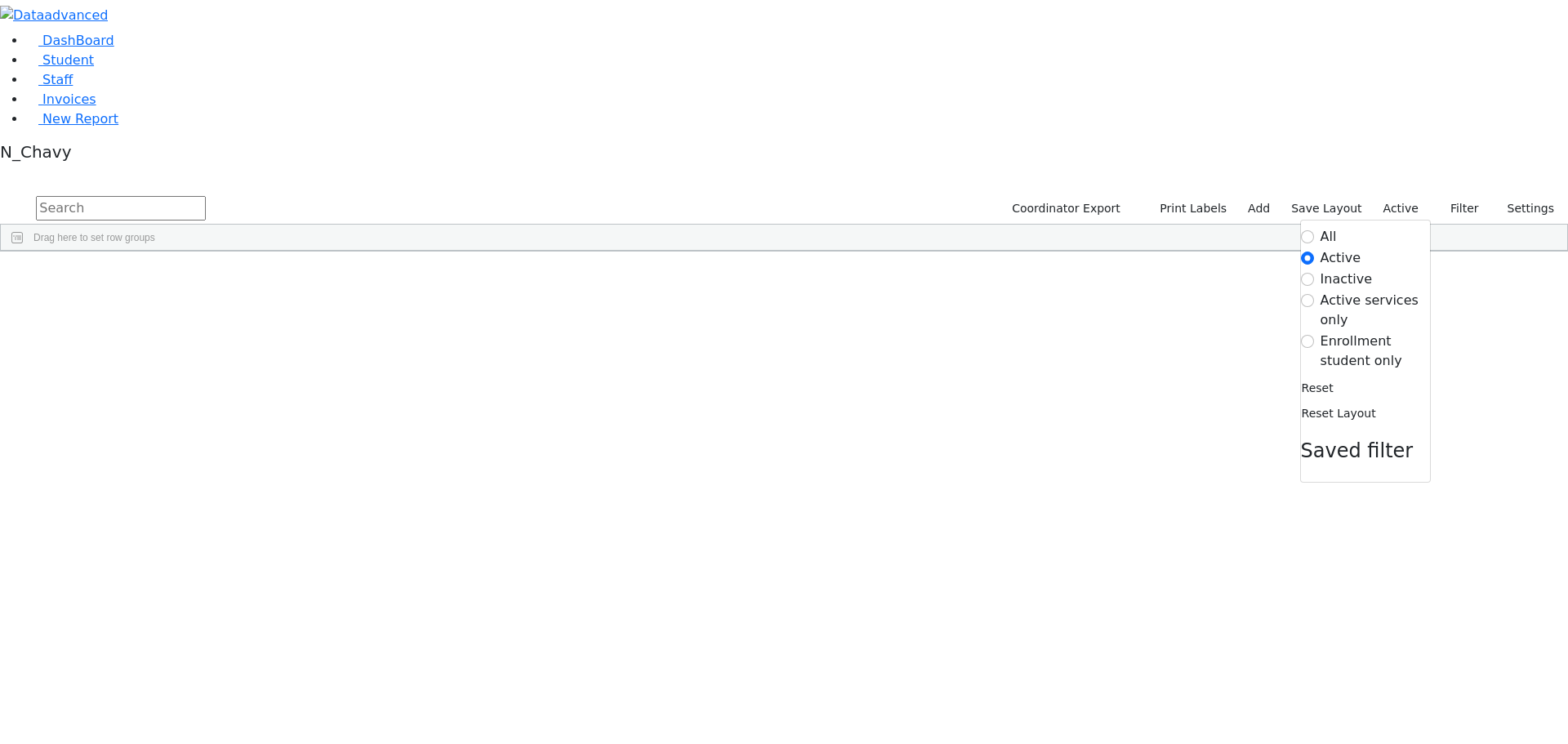
click at [1358, 331] on label "Enrollment student only" at bounding box center [1375, 351] width 110 height 39
click at [1314, 335] on input "Enrollment student only" at bounding box center [1308, 341] width 13 height 13
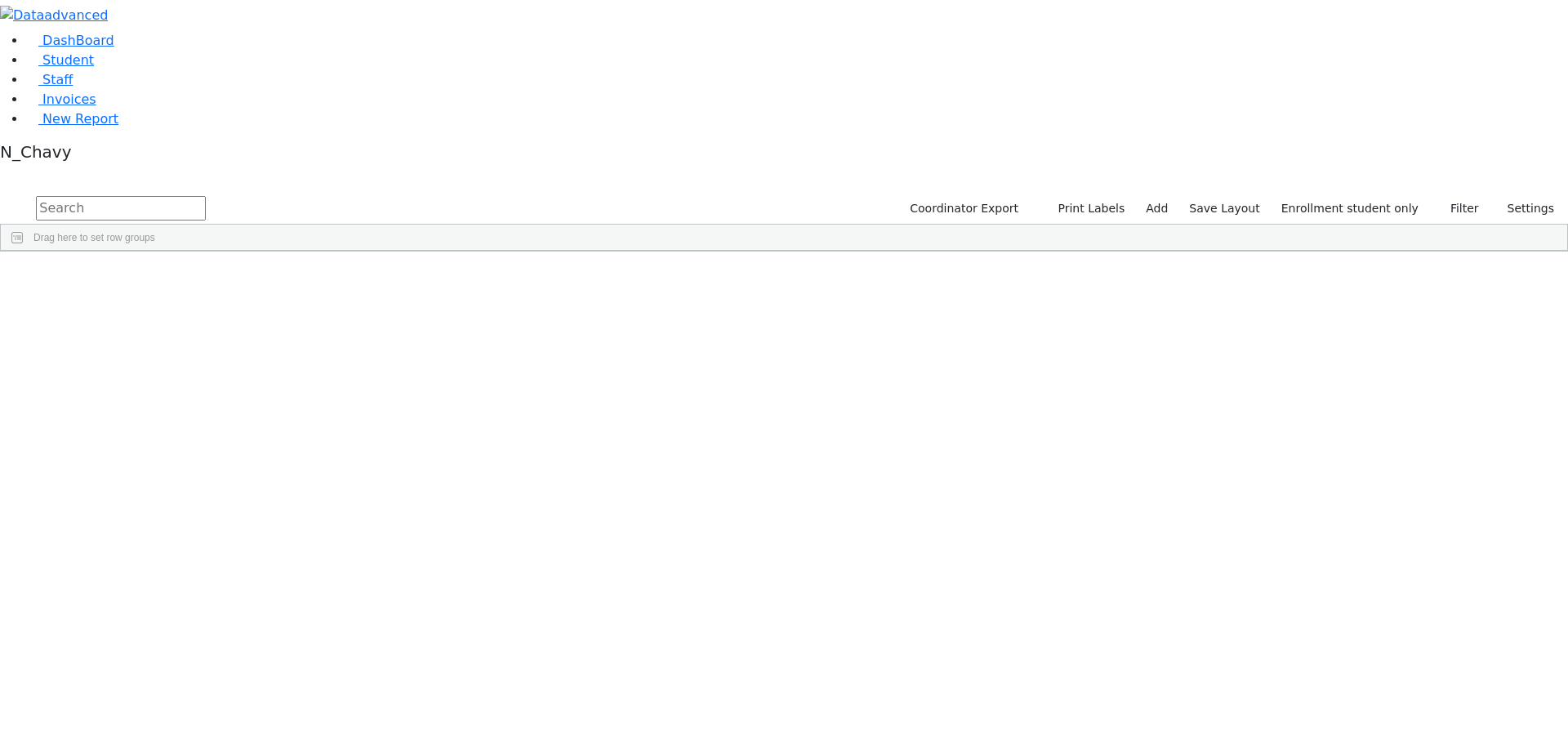
click at [167, 666] on div "Gluck" at bounding box center [125, 677] width 84 height 23
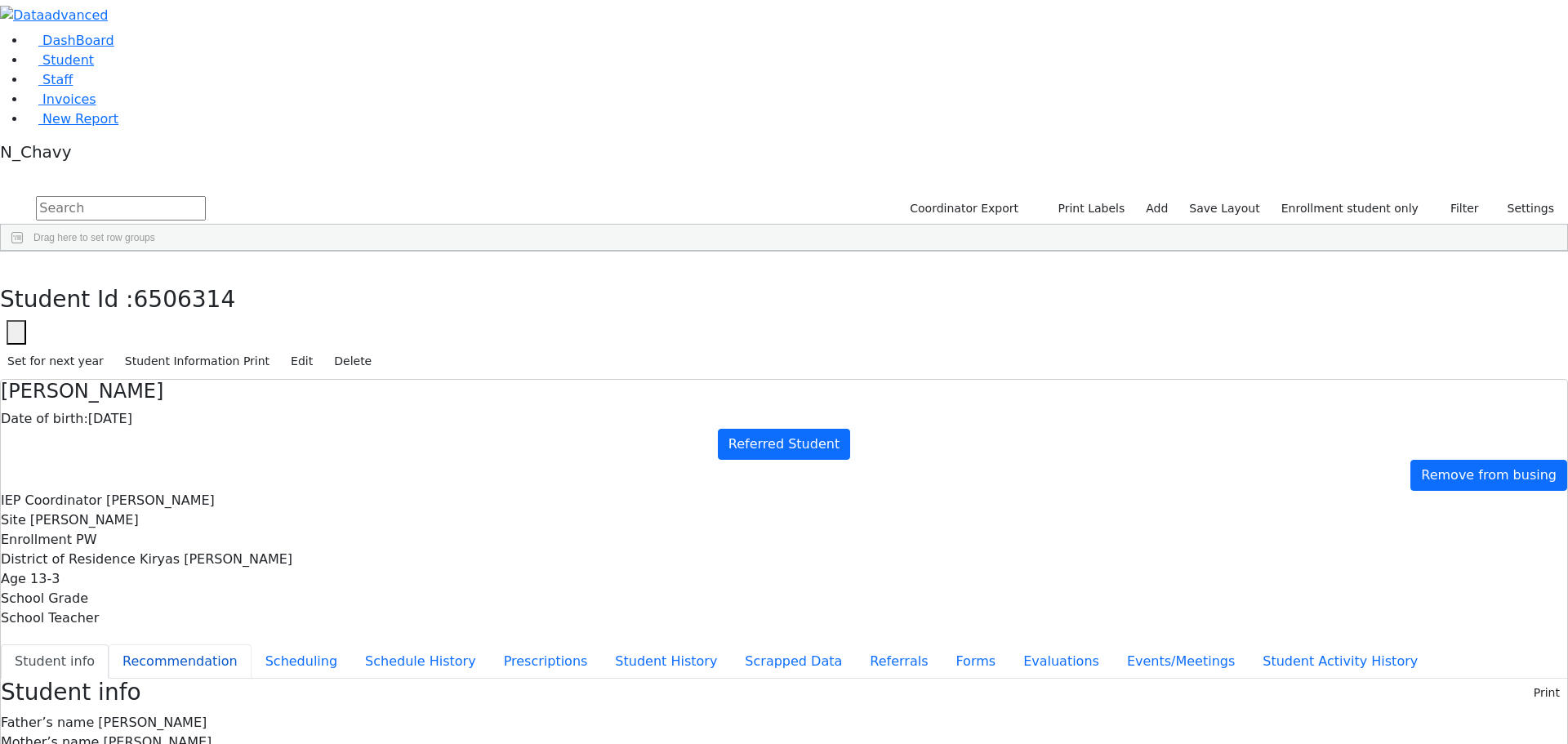
click at [252, 644] on button "Recommendation" at bounding box center [180, 662] width 143 height 35
checkbox input "true"
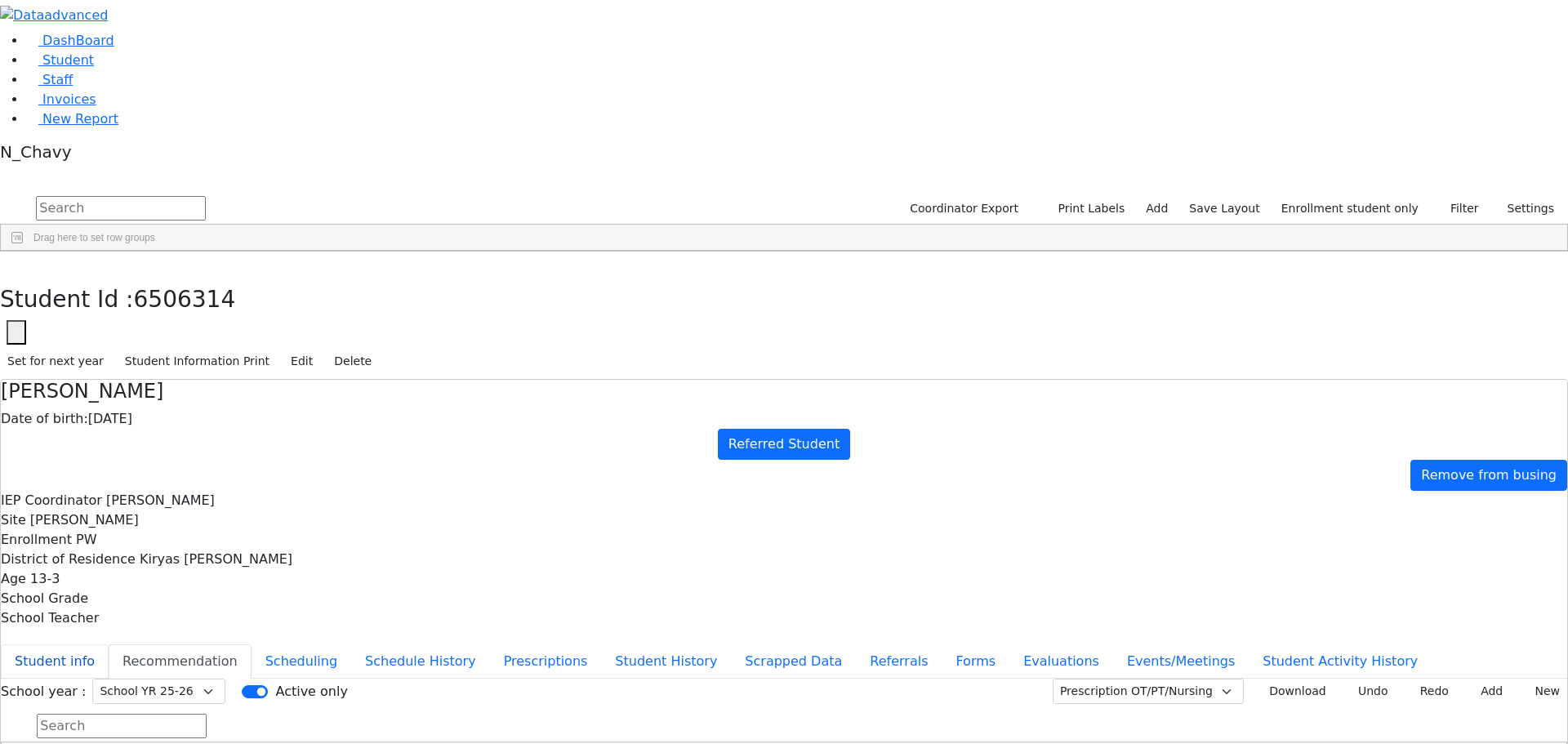
click at [109, 644] on button "Student info" at bounding box center [55, 662] width 108 height 35
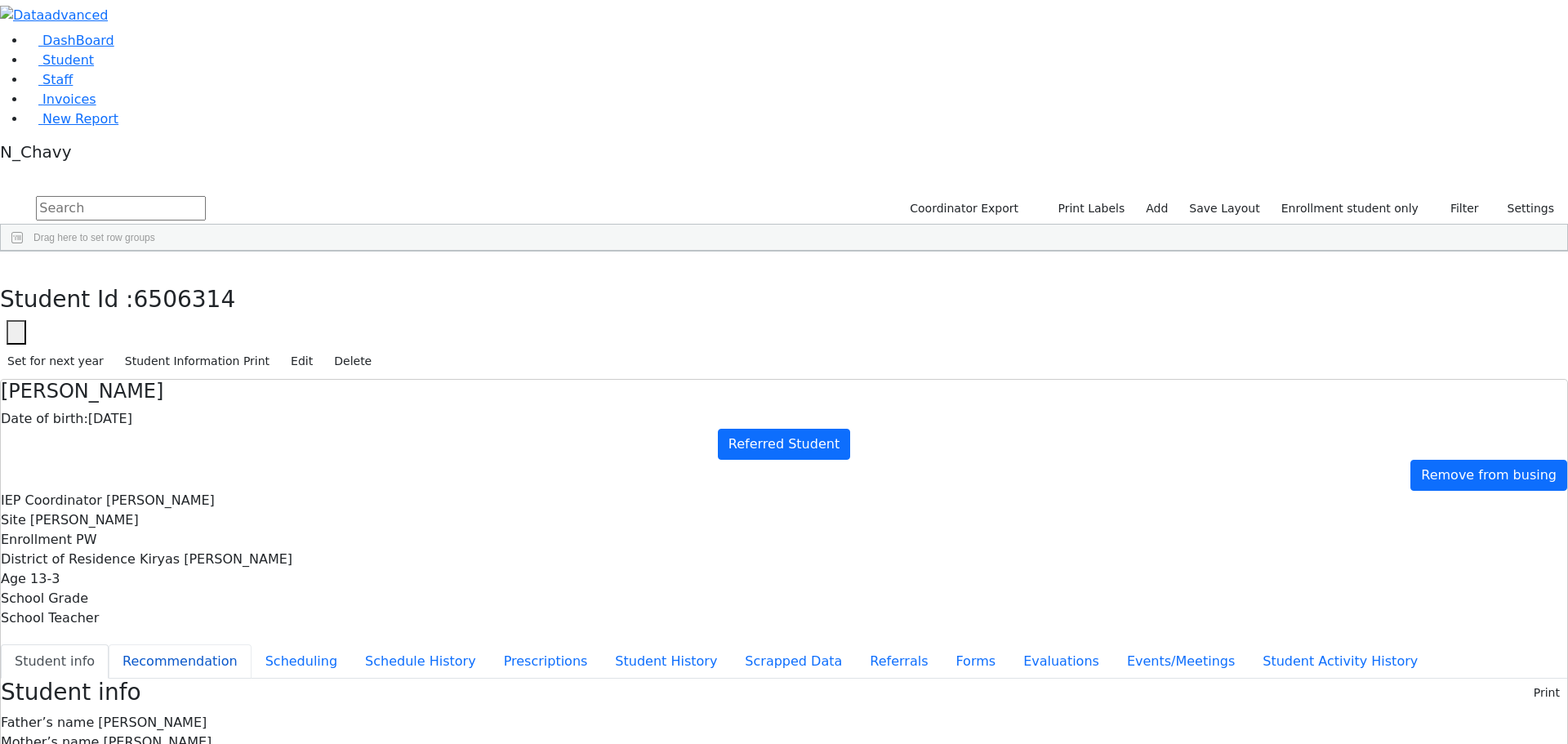
click at [252, 644] on button "Recommendation" at bounding box center [180, 662] width 143 height 35
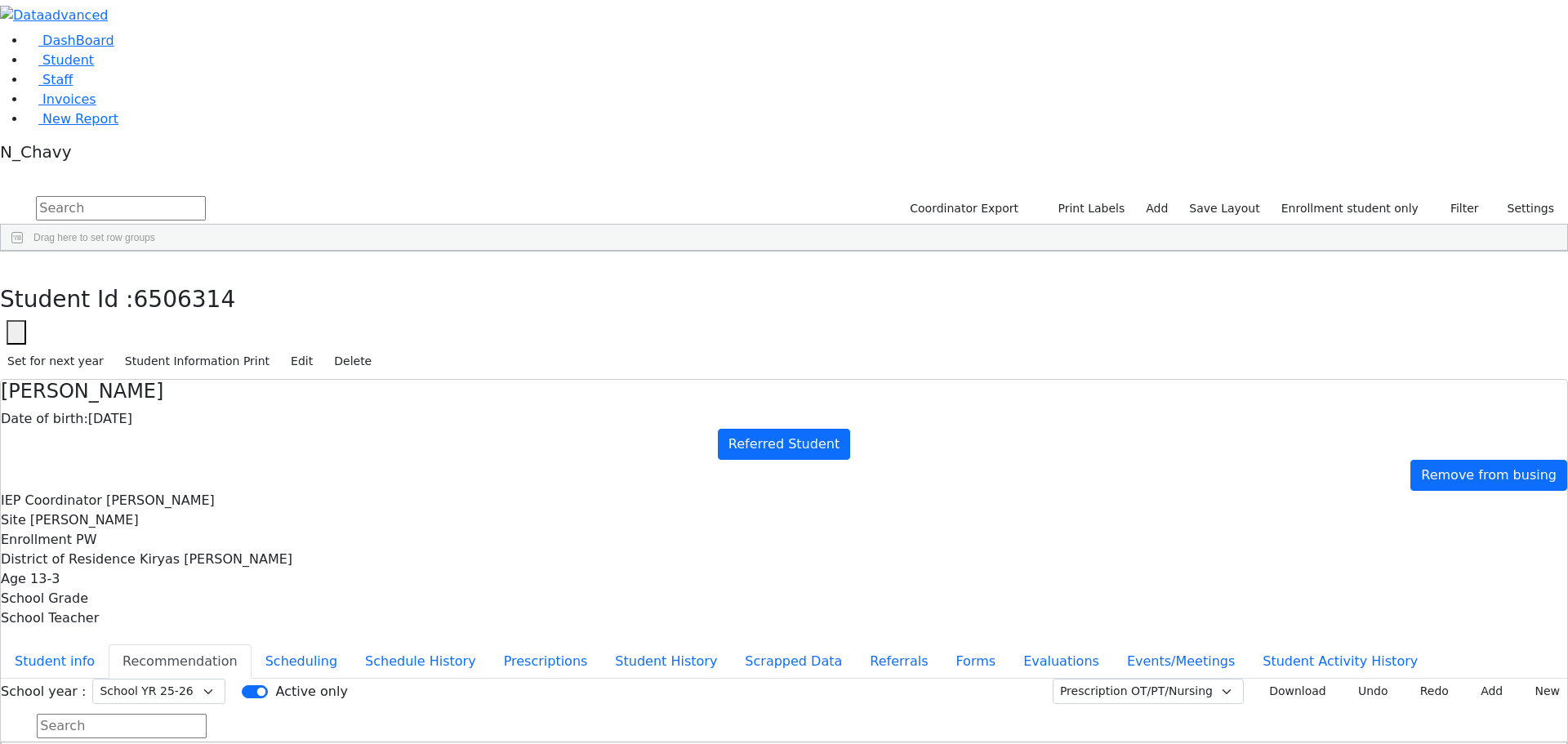
click at [394, 641] on div "Student info Recommendation Scheduling Schedule History Prescriptions Student H…" at bounding box center [784, 705] width 1567 height 128
click at [109, 644] on button "Student info" at bounding box center [55, 662] width 108 height 35
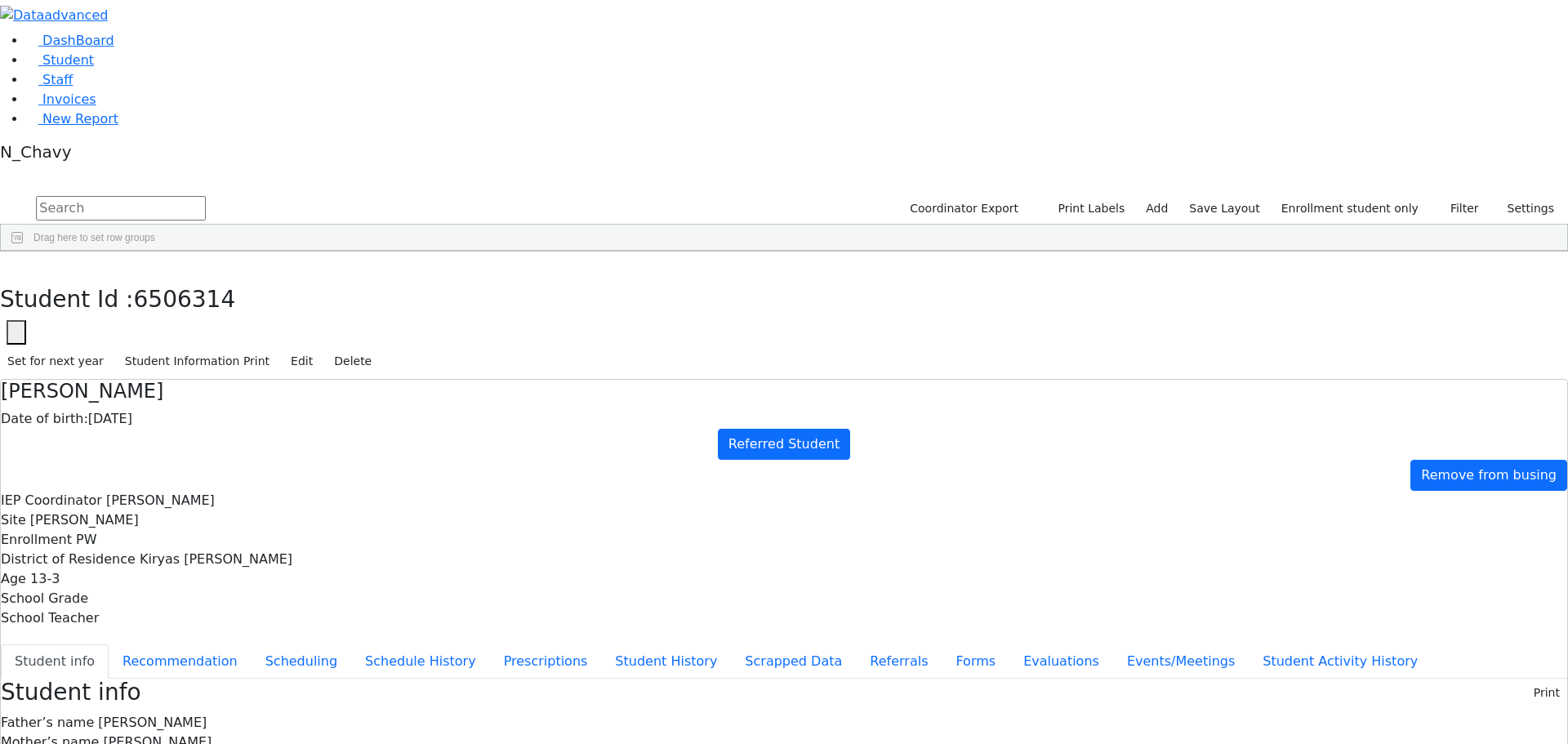
drag, startPoint x: 921, startPoint y: 657, endPoint x: 948, endPoint y: 657, distance: 27.0
click at [194, 437] on div "Brach" at bounding box center [145, 448] width 96 height 23
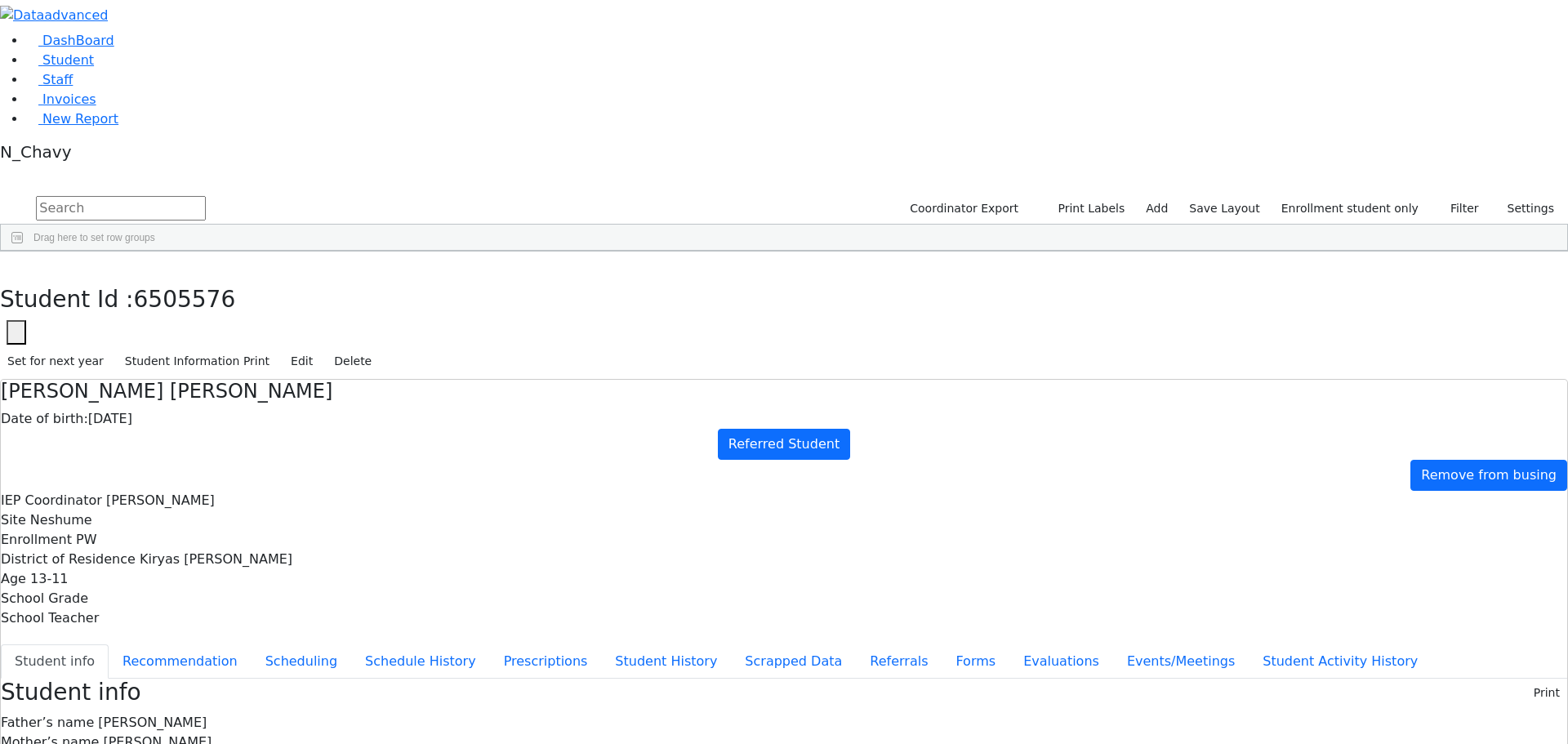
scroll to position [92, 0]
drag, startPoint x: 529, startPoint y: 152, endPoint x: 577, endPoint y: 151, distance: 48.0
click at [92, 512] on span "Neshume" at bounding box center [61, 519] width 62 height 16
drag, startPoint x: 584, startPoint y: 157, endPoint x: 595, endPoint y: 160, distance: 11.4
click at [92, 512] on span "Neshume" at bounding box center [61, 519] width 62 height 16
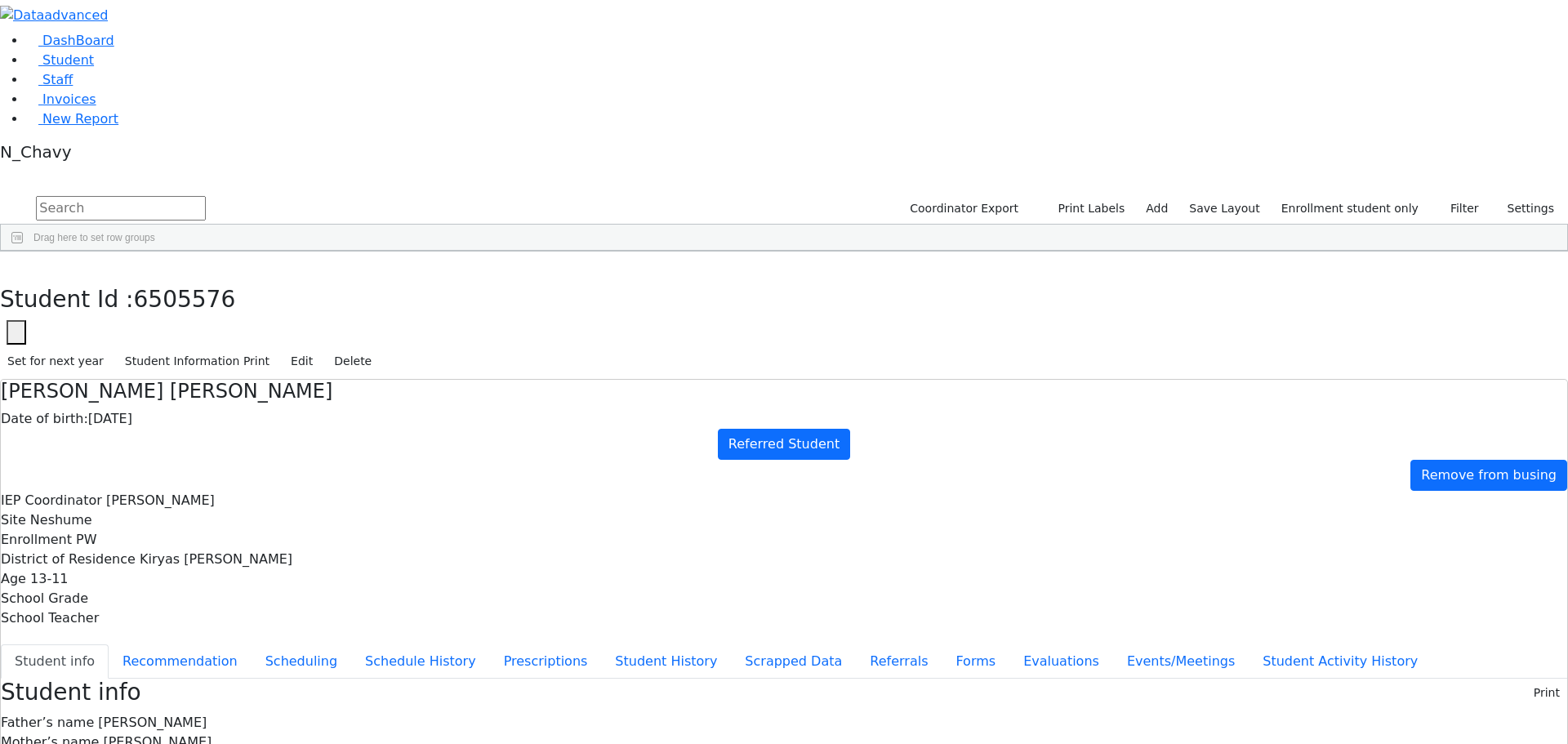
drag, startPoint x: 638, startPoint y: 205, endPoint x: 743, endPoint y: 412, distance: 232.1
click at [94, 68] on link "Student" at bounding box center [60, 59] width 68 height 16
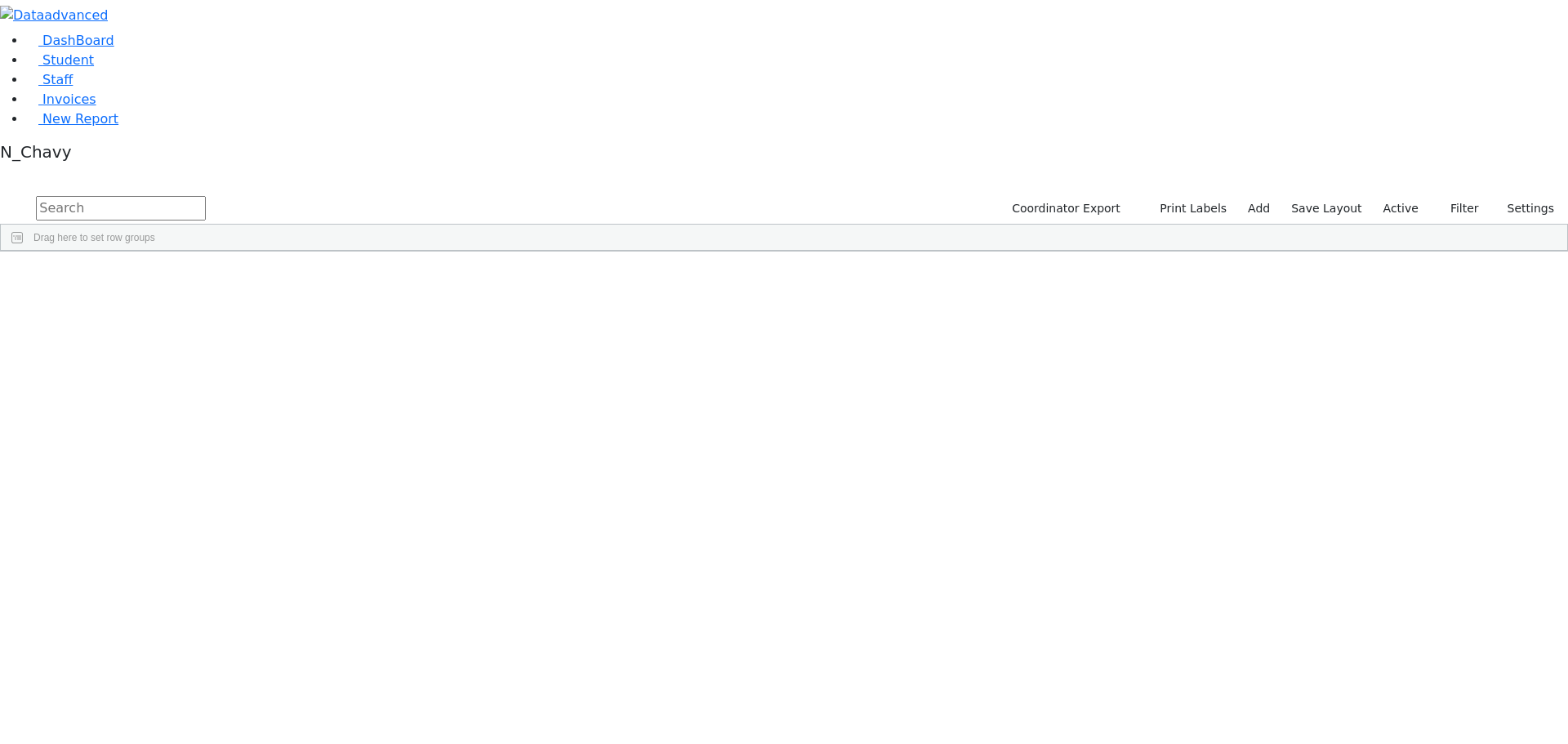
click at [205, 196] on input "text" at bounding box center [121, 208] width 170 height 25
type input "[PERSON_NAME]"
click at [167, 278] on div "Blum" at bounding box center [125, 288] width 84 height 23
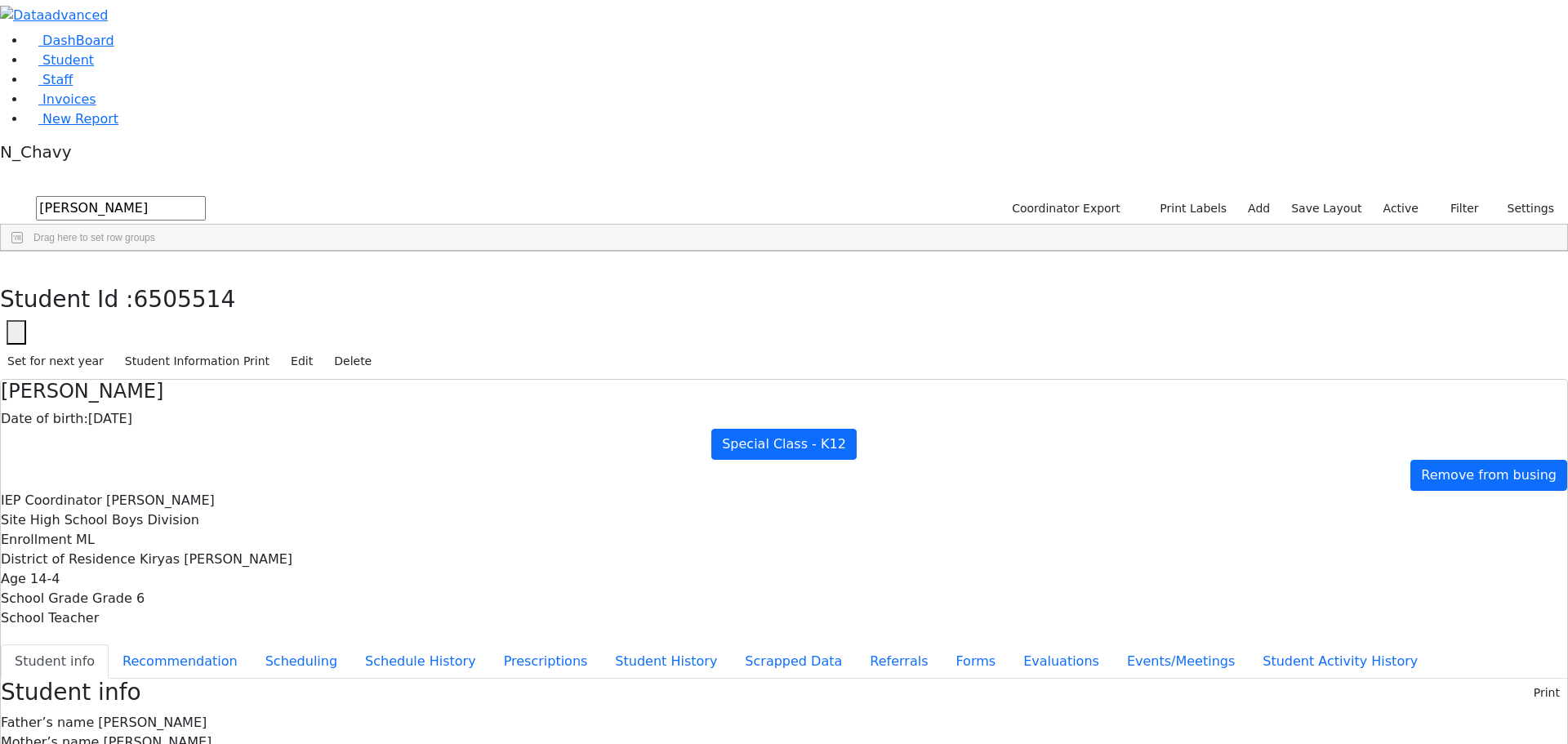
drag, startPoint x: 360, startPoint y: 86, endPoint x: 469, endPoint y: 81, distance: 109.1
click at [469, 380] on h4 "[PERSON_NAME]" at bounding box center [784, 392] width 1567 height 24
click at [252, 644] on button "Recommendation" at bounding box center [180, 662] width 143 height 35
checkbox input "true"
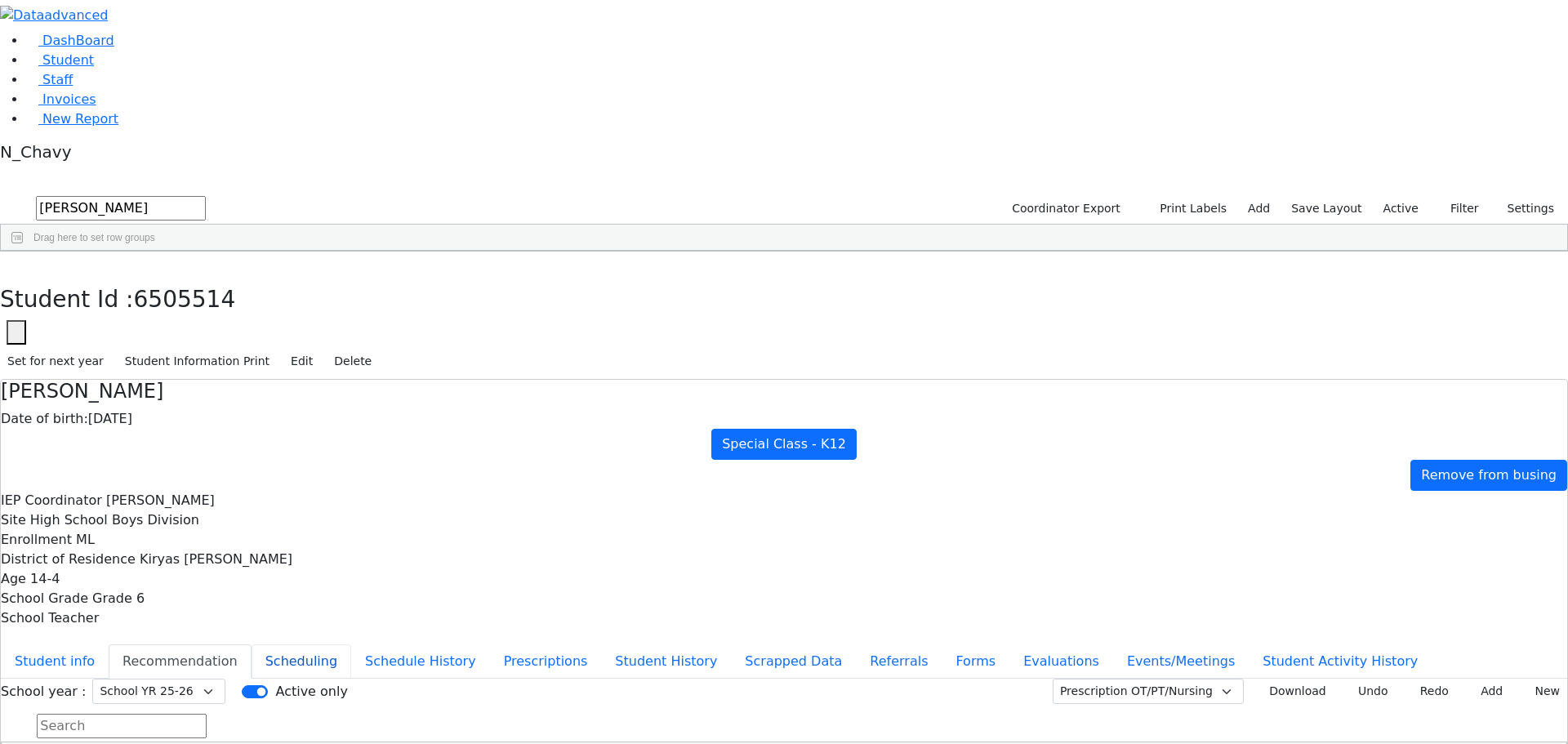
click at [352, 644] on button "Scheduling" at bounding box center [301, 662] width 100 height 35
